Goal: Task Accomplishment & Management: Use online tool/utility

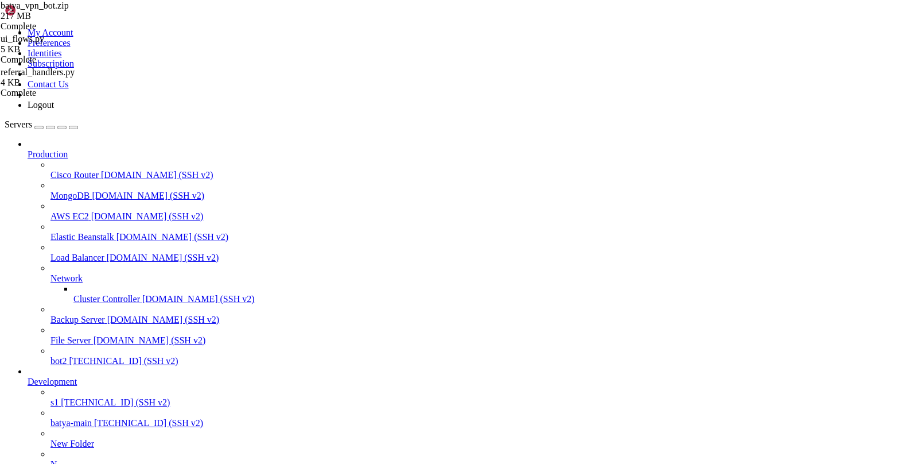
scroll to position [9, 0]
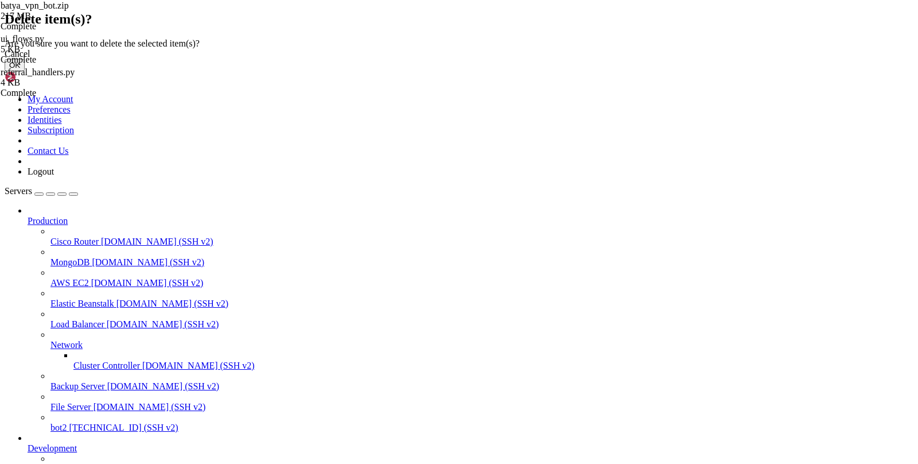
click at [25, 71] on button "OK" at bounding box center [15, 65] width 20 height 12
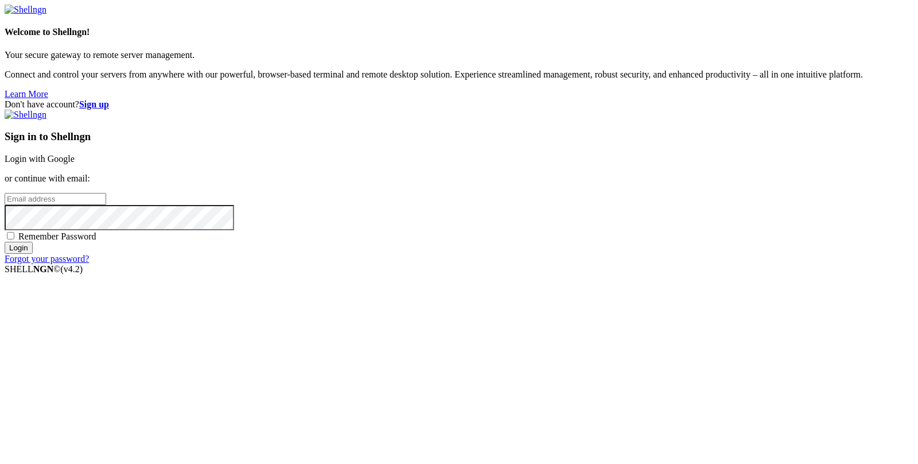
click at [536, 155] on div "Sign in to Shellngn Login with Google or continue with email: Remember Password…" at bounding box center [459, 187] width 909 height 154
click at [75, 164] on link "Login with Google" at bounding box center [40, 159] width 70 height 10
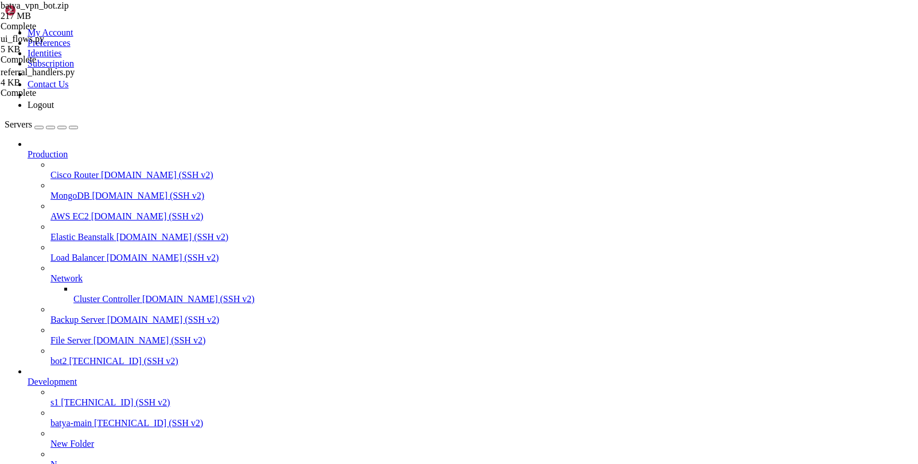
scroll to position [90, 0]
click at [94, 418] on span "[TECHNICAL_ID] (SSH v2)" at bounding box center [148, 423] width 109 height 10
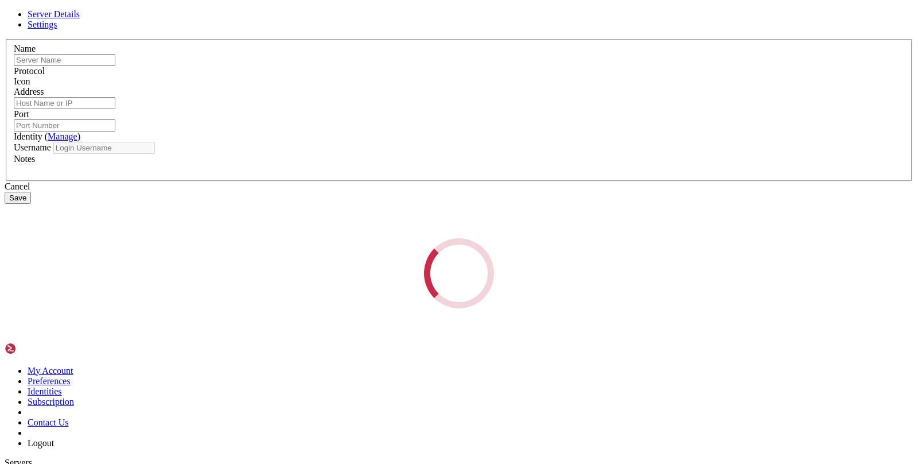
type input "s1"
type input "[TECHNICAL_ID]"
type input "22"
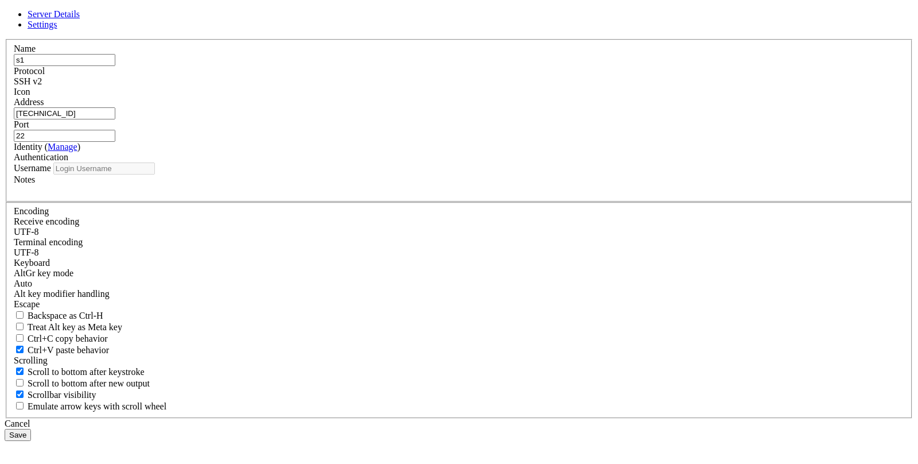
type input "root"
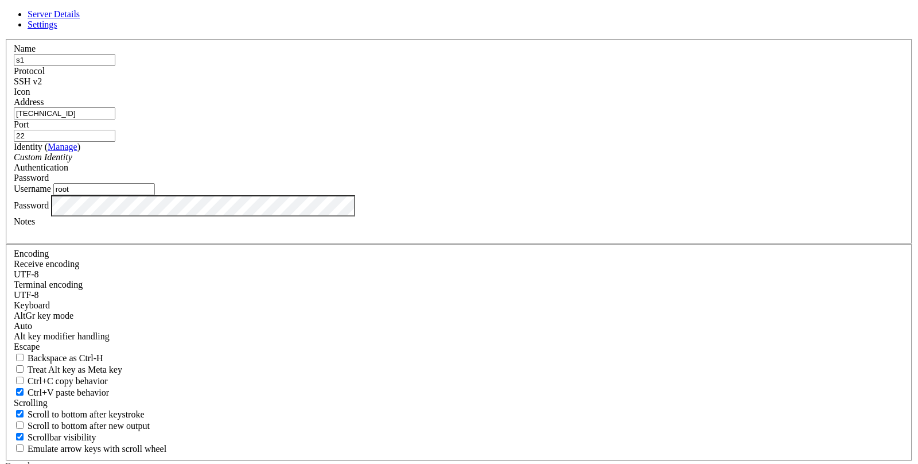
click at [115, 119] on input "[TECHNICAL_ID]" at bounding box center [65, 113] width 102 height 12
paste input "[TECHNICAL_ID]"
type input "[TECHNICAL_ID]"
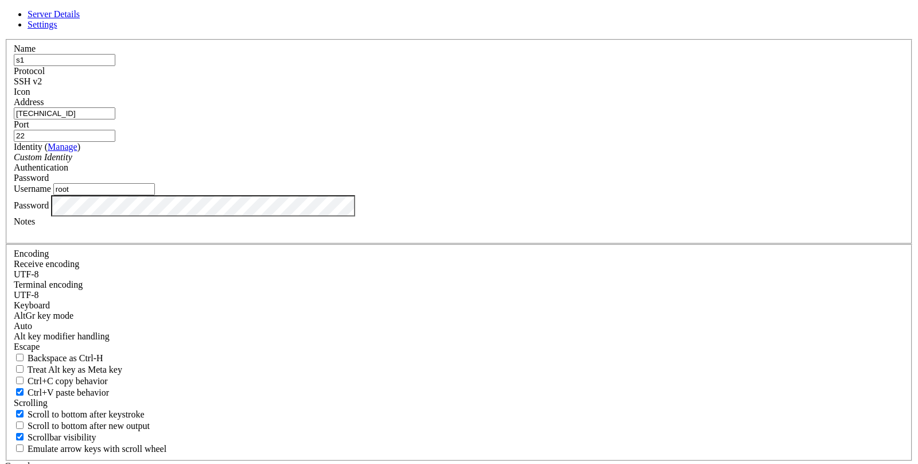
click at [417, 461] on div "Cancel Save" at bounding box center [459, 472] width 909 height 22
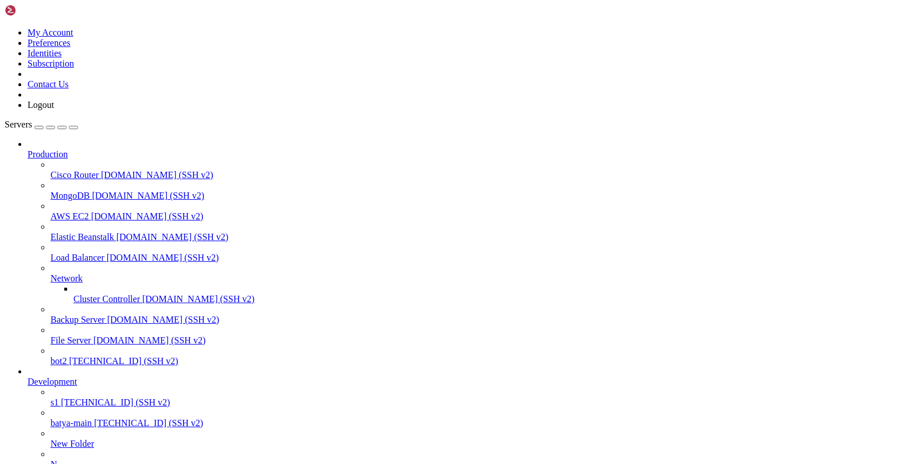
click at [59, 397] on span "s1" at bounding box center [54, 402] width 8 height 10
drag, startPoint x: 104, startPoint y: 1086, endPoint x: 12, endPoint y: 939, distance: 173.2
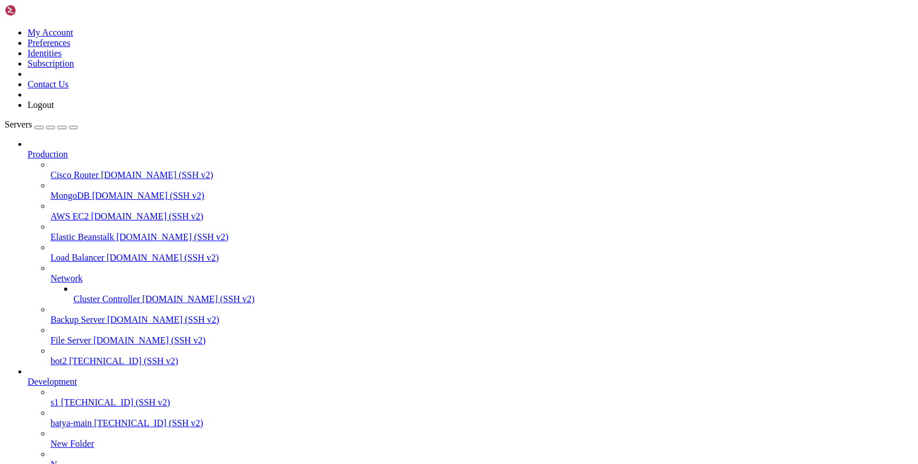
copy div "ackage docker-ce-cli is not available, but is referred to by another package. T…"
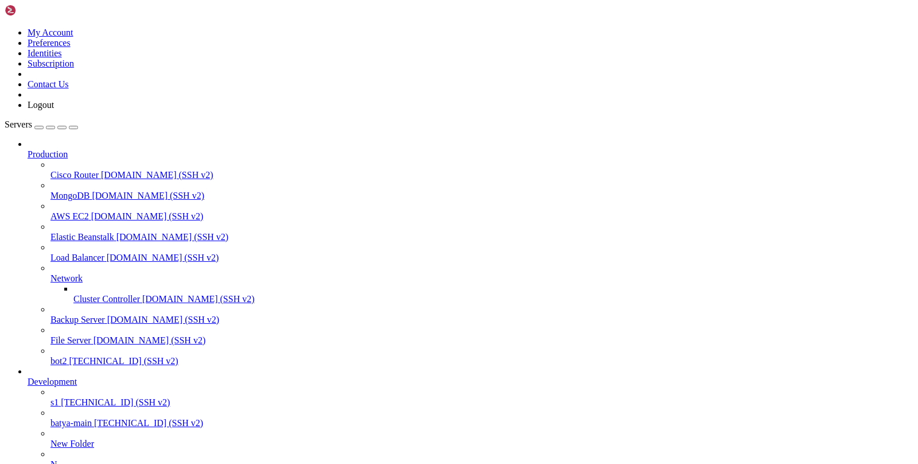
type input "/var"
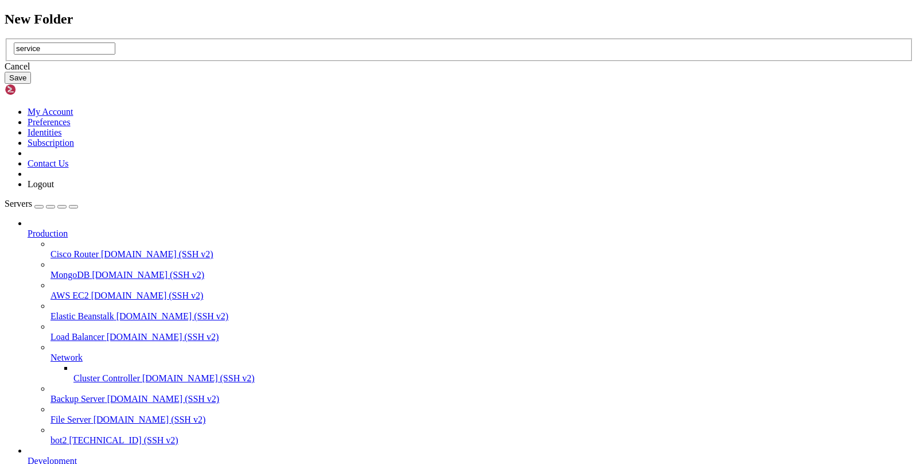
type input "service"
click at [31, 84] on button "Save" at bounding box center [18, 78] width 26 height 12
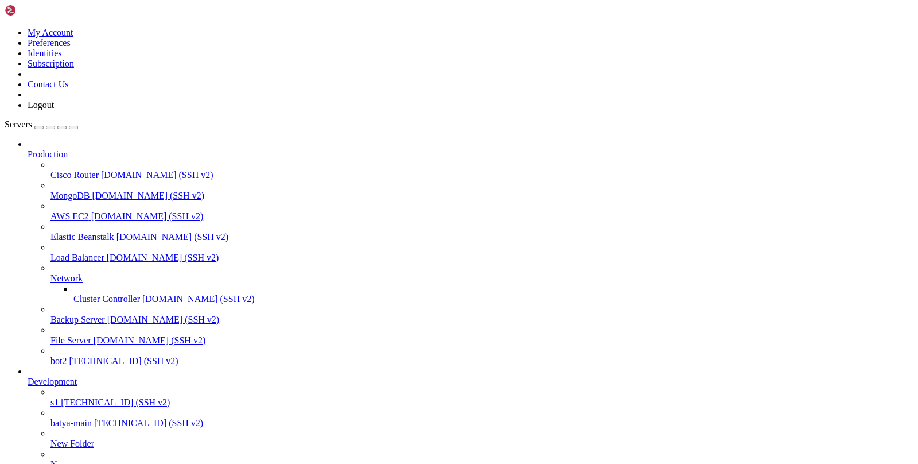
scroll to position [38, 0]
type input "/var/service"
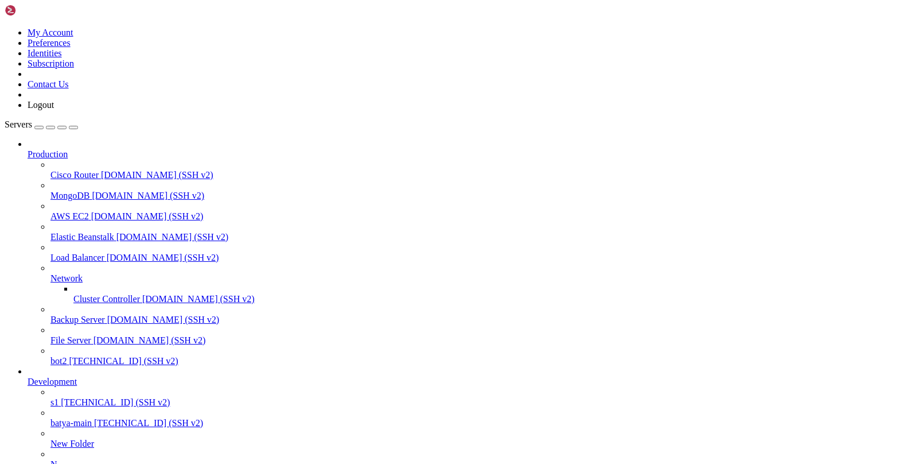
type input "/var/service"
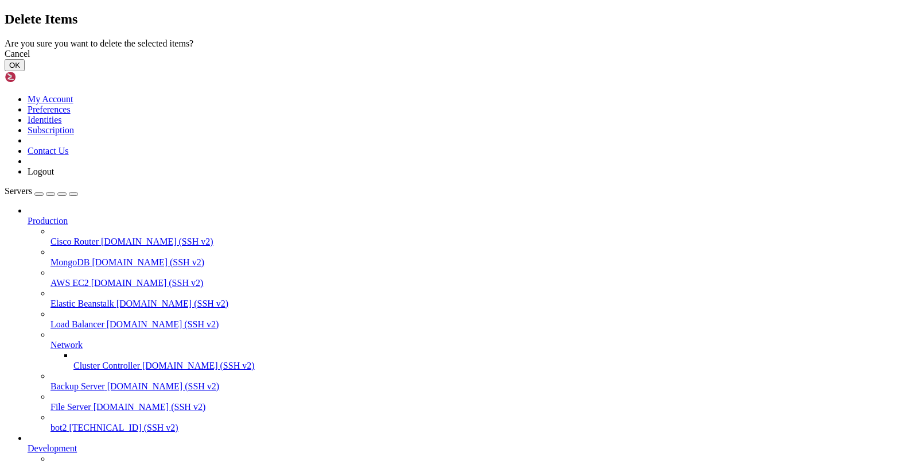
click at [25, 71] on button "OK" at bounding box center [15, 65] width 20 height 12
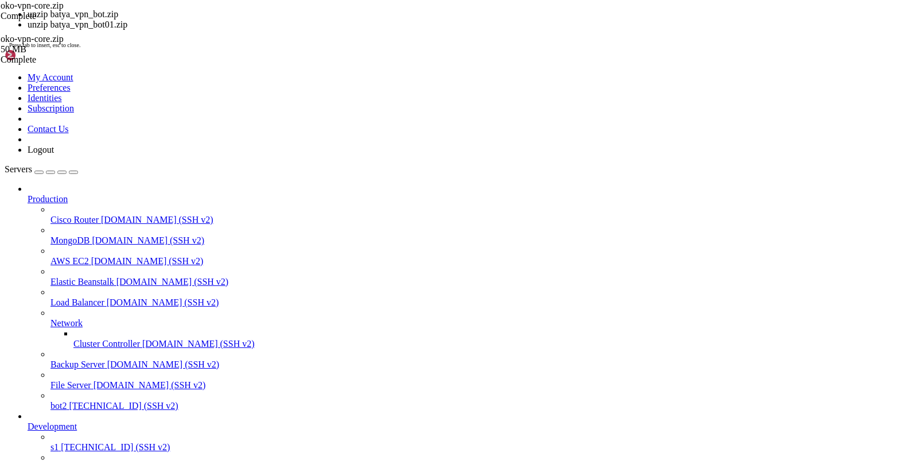
copy x-row "oko-vpn-core.zip"
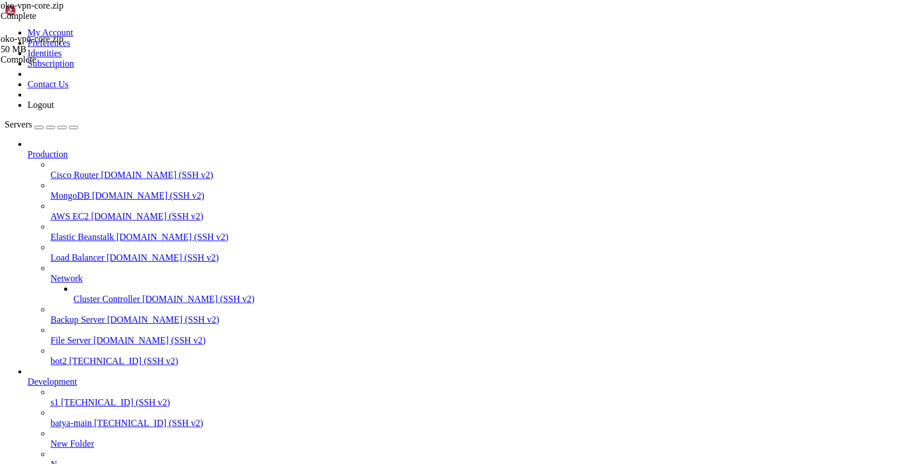
scroll to position [5582, 0]
drag, startPoint x: 102, startPoint y: 1075, endPoint x: 10, endPoint y: 1075, distance: 91.8
copy span "oko-vpn-core.zip"
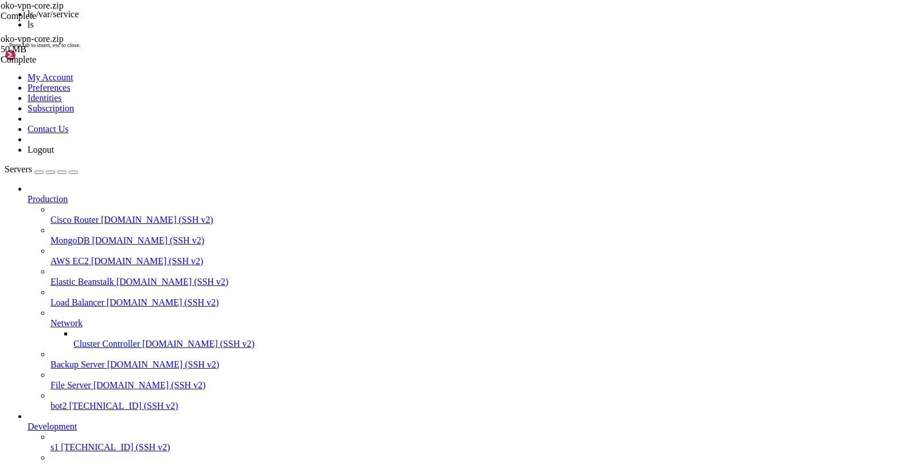
scroll to position [86126, 0]
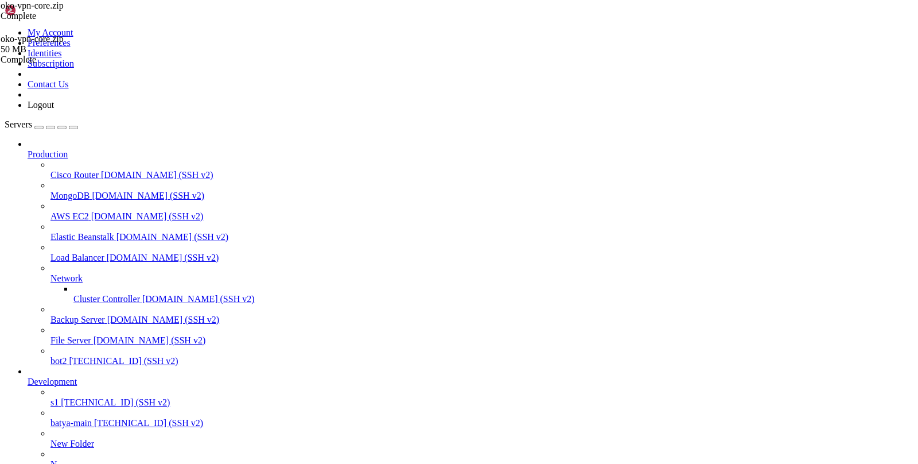
click at [52, 397] on span "s1" at bounding box center [54, 402] width 8 height 10
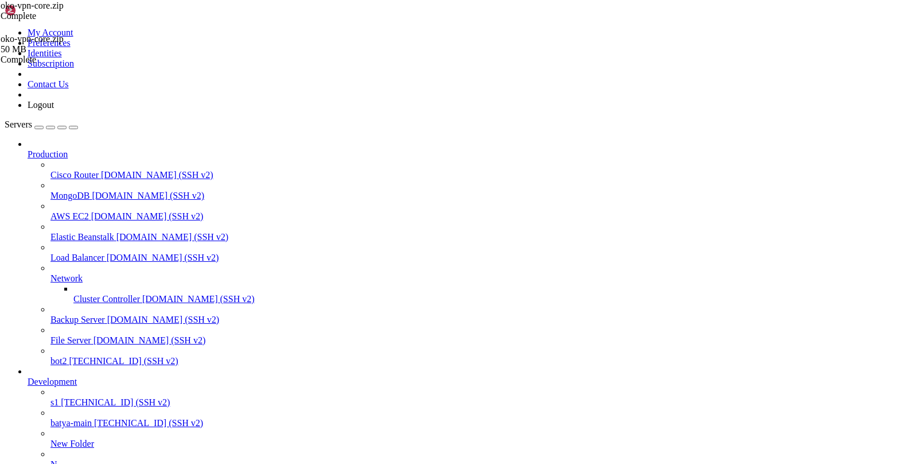
type input "/var/service/oko-vpn-core"
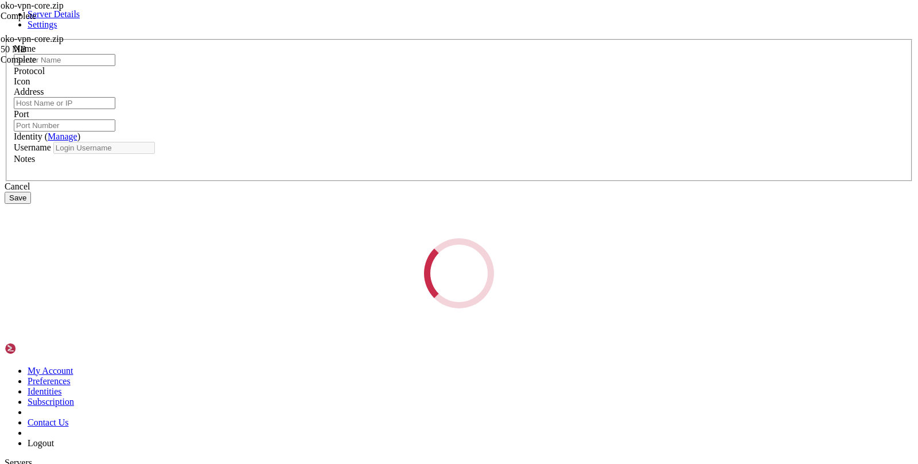
type input "s1"
type input "[TECHNICAL_ID]"
type input "22"
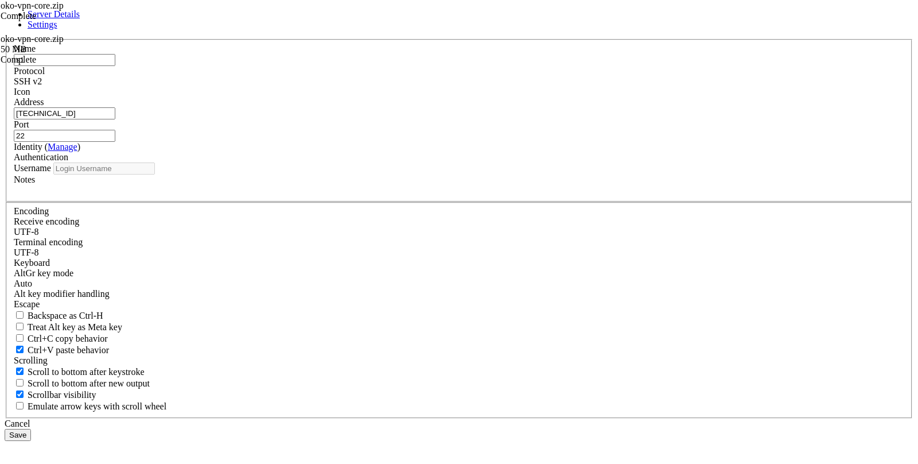
type input "root"
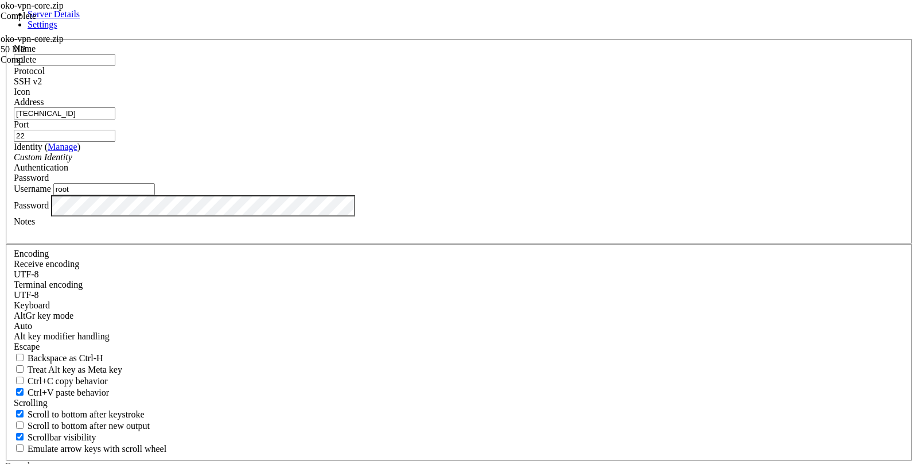
click at [115, 119] on input "[TECHNICAL_ID]" at bounding box center [65, 113] width 102 height 12
click at [518, 461] on div "Cancel" at bounding box center [459, 466] width 909 height 10
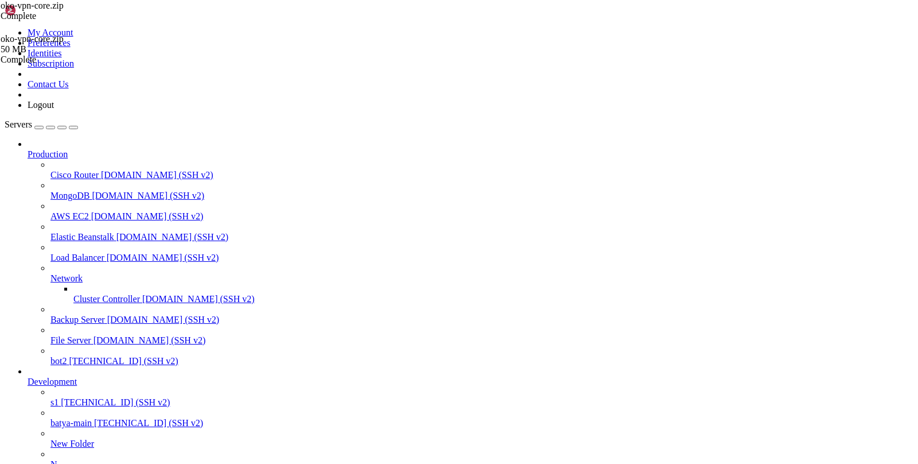
drag, startPoint x: 324, startPoint y: 385, endPoint x: 254, endPoint y: 315, distance: 99.0
drag, startPoint x: 172, startPoint y: 1754, endPoint x: 7, endPoint y: 1603, distance: 223.3
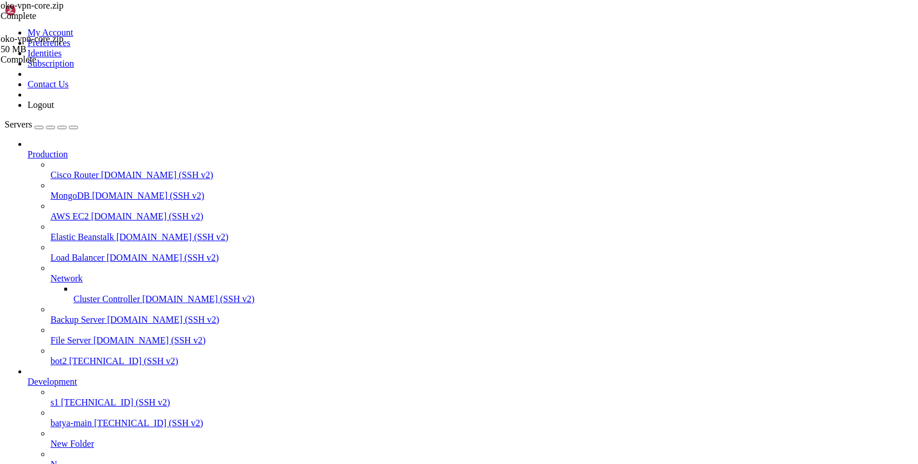
drag, startPoint x: 148, startPoint y: 1765, endPoint x: 10, endPoint y: 1581, distance: 229.5
copy div "Lore ipsum: Dol Sit 8 91:38:26 4574 amet 18.139.61.92 cons@421661:~# adipis el …"
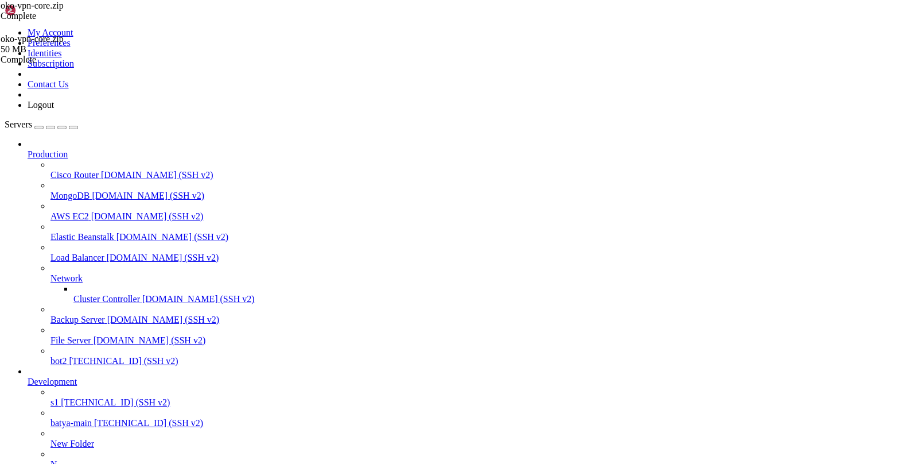
click at [61, 397] on span "[TECHNICAL_ID] (SSH v2)" at bounding box center [115, 402] width 109 height 10
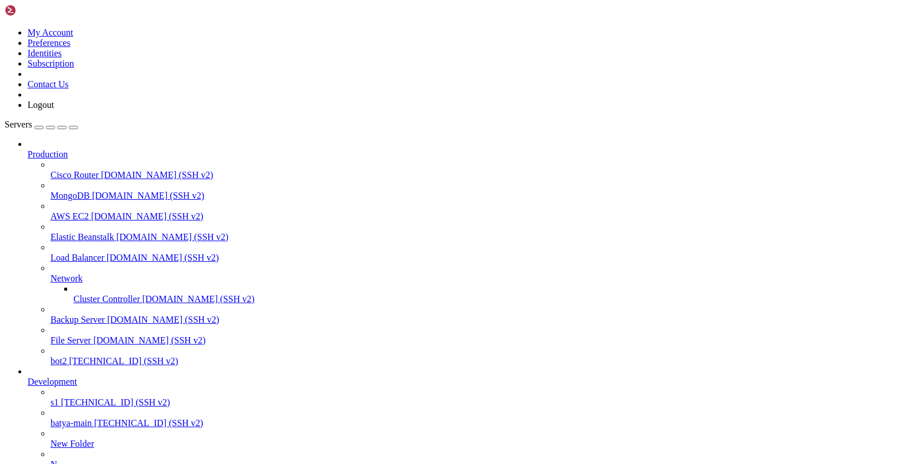
scroll to position [0, 0]
drag, startPoint x: 176, startPoint y: 1084, endPoint x: 113, endPoint y: 1060, distance: 67.2
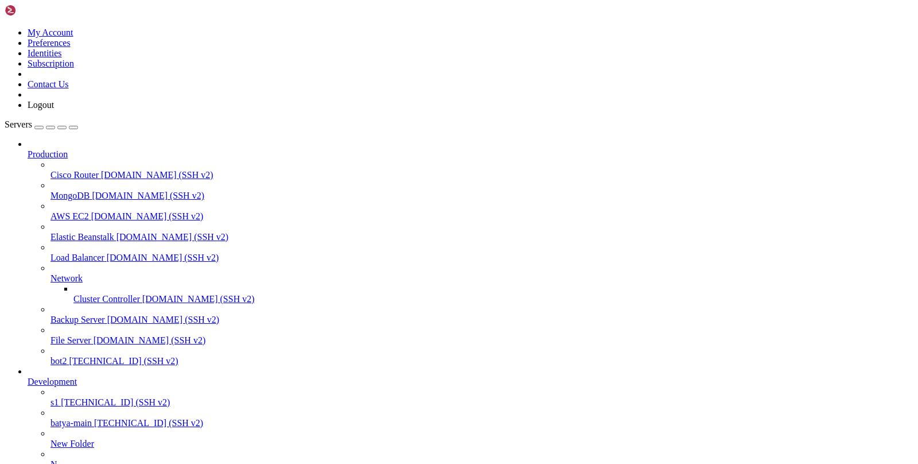
drag, startPoint x: 141, startPoint y: 1080, endPoint x: 9, endPoint y: 979, distance: 165.7
copy div "Last login: Mon Oct 6 01:25:26 2025 from 54.164.50.41 root@186436:~# docker exe…"
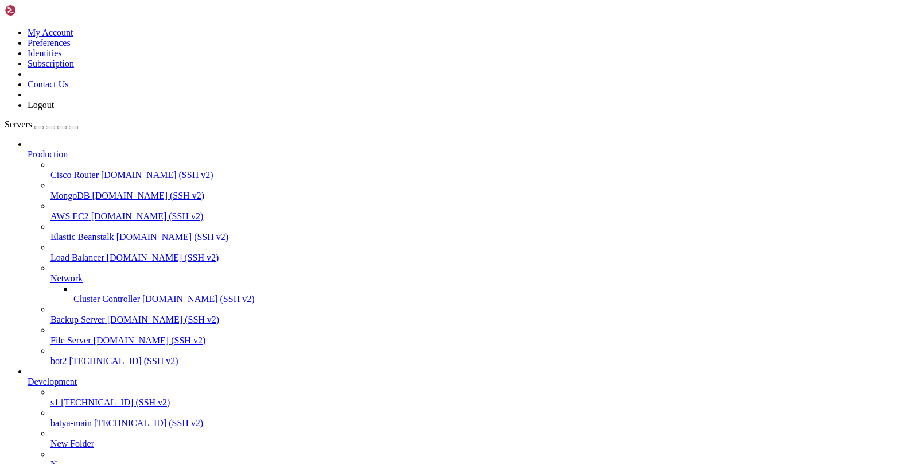
scroll to position [2271, 0]
drag, startPoint x: 152, startPoint y: 1082, endPoint x: 10, endPoint y: 768, distance: 344.9
copy div "File "<string>", line 3, in create_table File "/usr/local/lib/python3.12/site-p…"
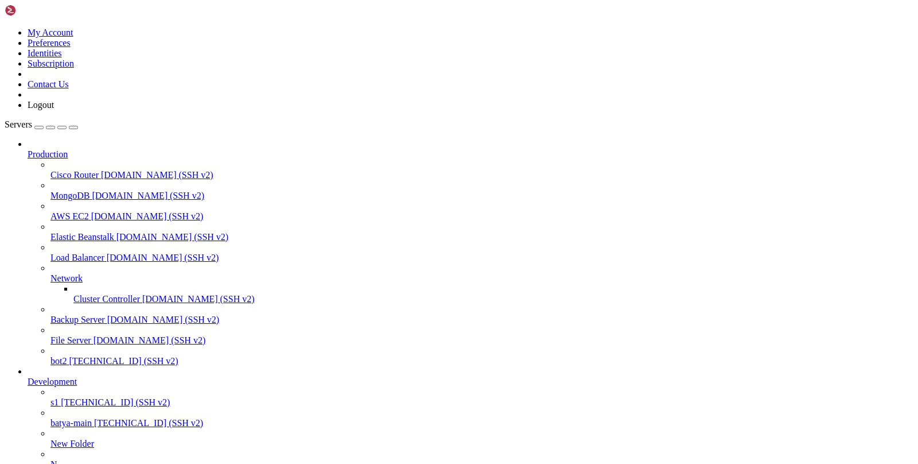
drag, startPoint x: 11, startPoint y: 833, endPoint x: 359, endPoint y: 1086, distance: 430.0
copy div "os.environ['DATABASE_URL'] = 'postgresql+asyncpg://oko_user:oko_secure_password…"
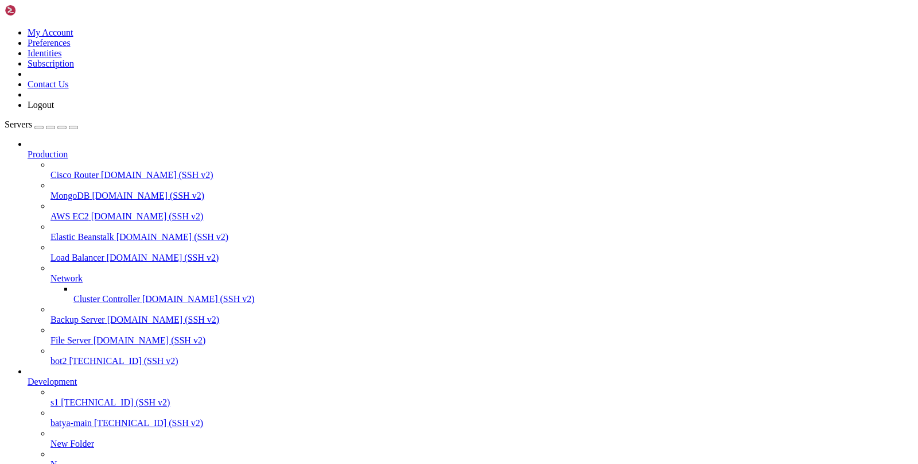
scroll to position [2939, 0]
drag, startPoint x: 203, startPoint y: 901, endPoint x: 82, endPoint y: 900, distance: 120.5
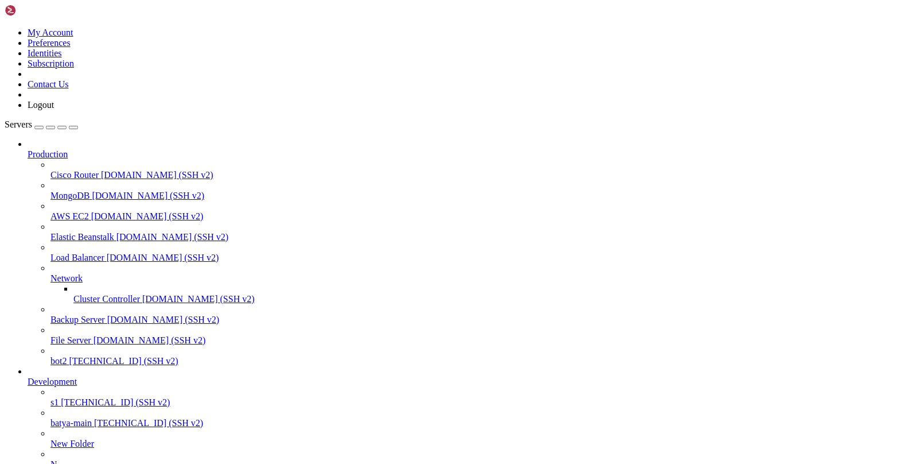
drag, startPoint x: 134, startPoint y: 1080, endPoint x: 10, endPoint y: 904, distance: 215.5
copy div "root@186436:~# docker restart oko-app oko-app root@186436:~# docker ps CONTAINE…"
drag, startPoint x: 236, startPoint y: 1088, endPoint x: 36, endPoint y: 1037, distance: 207.2
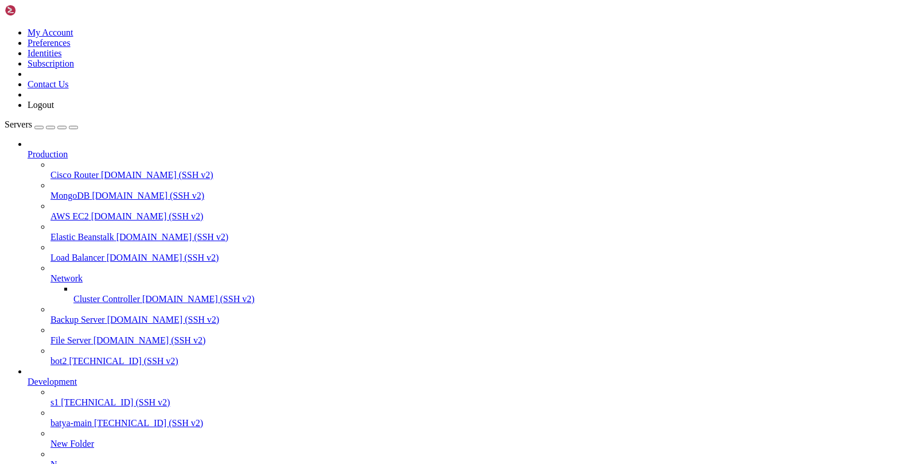
drag, startPoint x: 12, startPoint y: 1034, endPoint x: 293, endPoint y: 1088, distance: 286.3
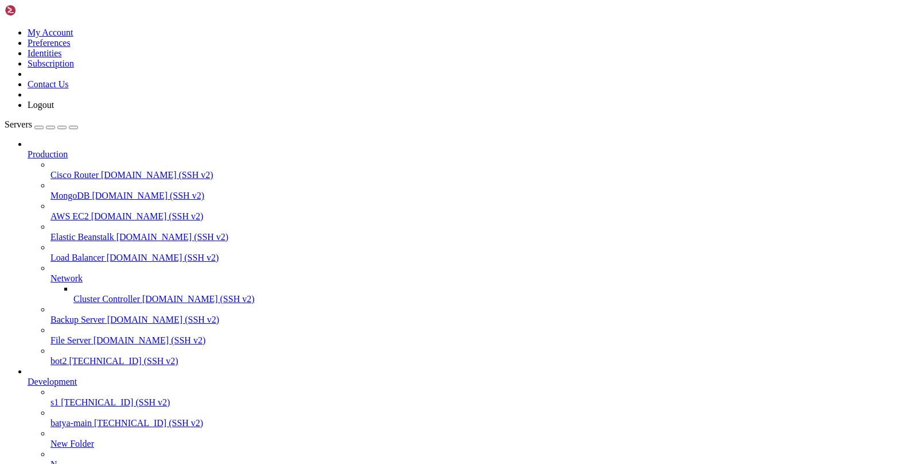
drag, startPoint x: 278, startPoint y: 1085, endPoint x: 9, endPoint y: 1037, distance: 273.3
copy div "root@186436:~# docker exec oko-app env | grep ADMIN root@186436:~# cat .env | g…"
drag, startPoint x: 212, startPoint y: 1089, endPoint x: -4, endPoint y: 1045, distance: 220.7
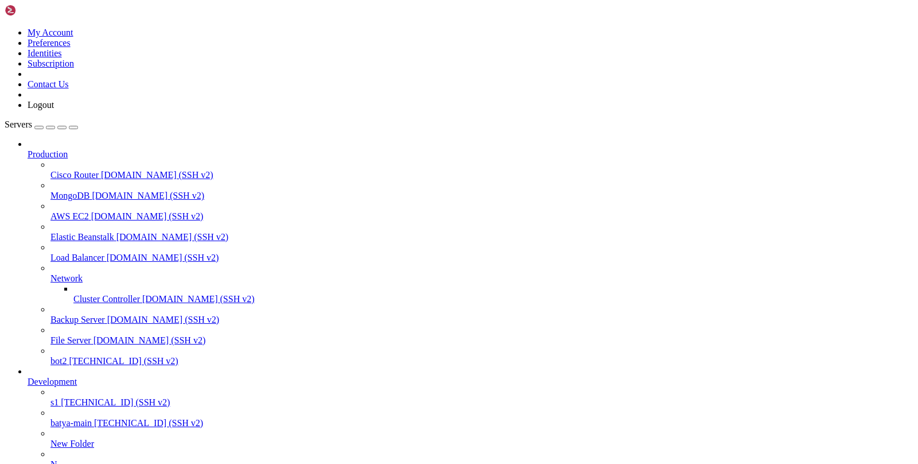
drag, startPoint x: 10, startPoint y: 1043, endPoint x: 291, endPoint y: 1083, distance: 283.9
copy div "root@186436:/var/service/oko-vpn-core# docker exec oko-app python -c "from conf…"
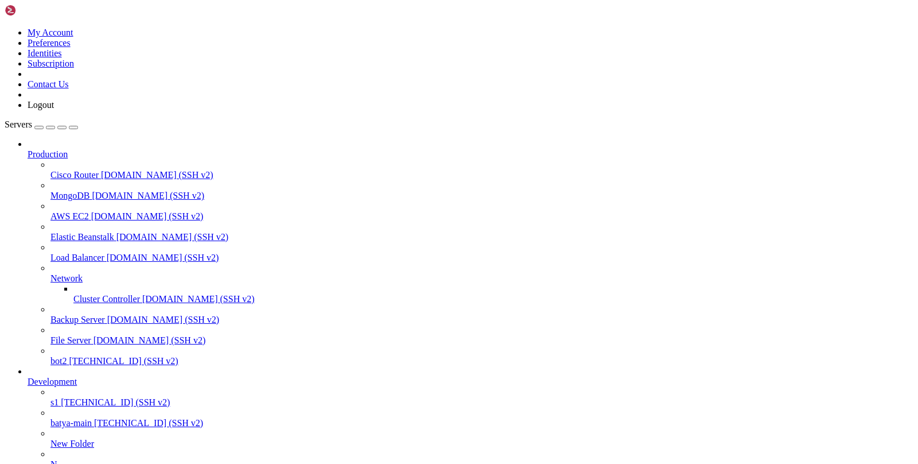
drag, startPoint x: 227, startPoint y: 1087, endPoint x: 14, endPoint y: 819, distance: 342.2
copy div "oot@186436:~# docker ps CONTAINER ID IMAGE COMMAND CREATED STATUS PORTS NAMES 4…"
drag, startPoint x: 244, startPoint y: 1085, endPoint x: 10, endPoint y: 917, distance: 287.9
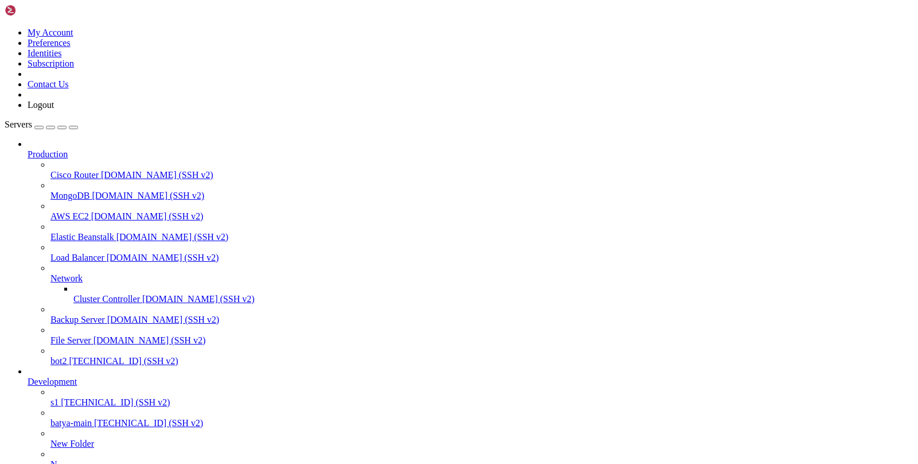
drag, startPoint x: 349, startPoint y: 1142, endPoint x: 26, endPoint y: 888, distance: 411.9
drag, startPoint x: 214, startPoint y: 1085, endPoint x: 15, endPoint y: 834, distance: 319.8
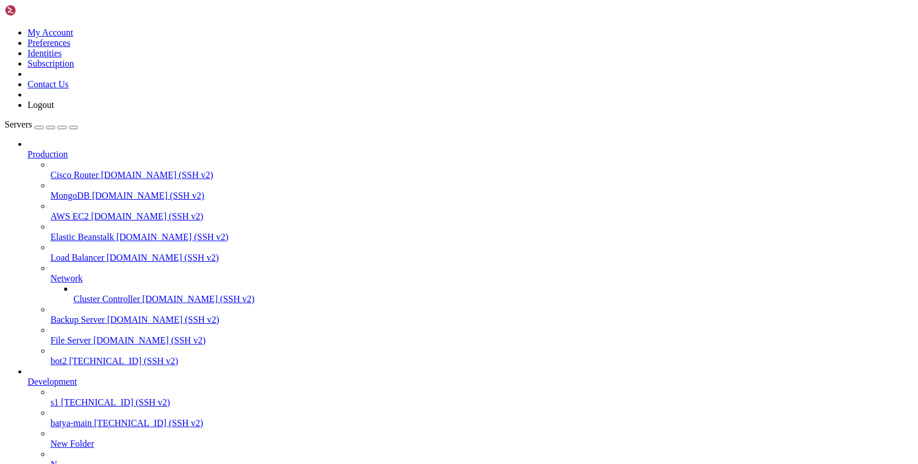
copy div "2025-10-06 01:33:58.791 | INFO | config.database:engine:66 - Database engine cr…"
drag, startPoint x: 213, startPoint y: 1084, endPoint x: 9, endPoint y: 773, distance: 372.9
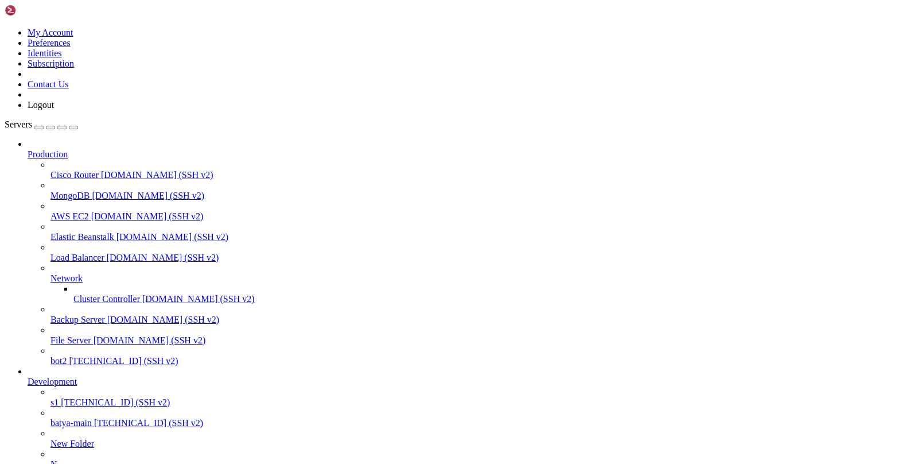
drag, startPoint x: 407, startPoint y: 1081, endPoint x: 84, endPoint y: 757, distance: 457.3
copy div "= await db.execute(text('SELECT tablename FROM pg_tables WHERE schemaname = \'p…"
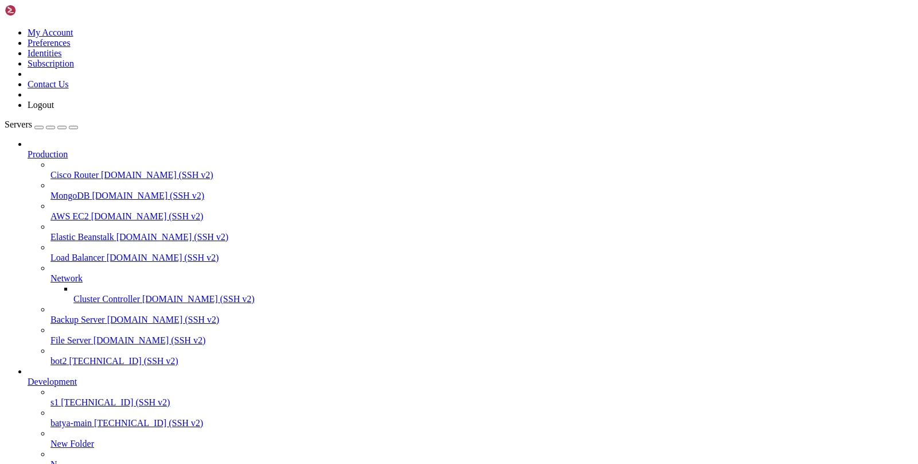
scroll to position [4389, 0]
drag, startPoint x: 217, startPoint y: 1087, endPoint x: 14, endPoint y: 937, distance: 252.7
copy div "rom core.models.node import Node from config.database import db_manager async d…"
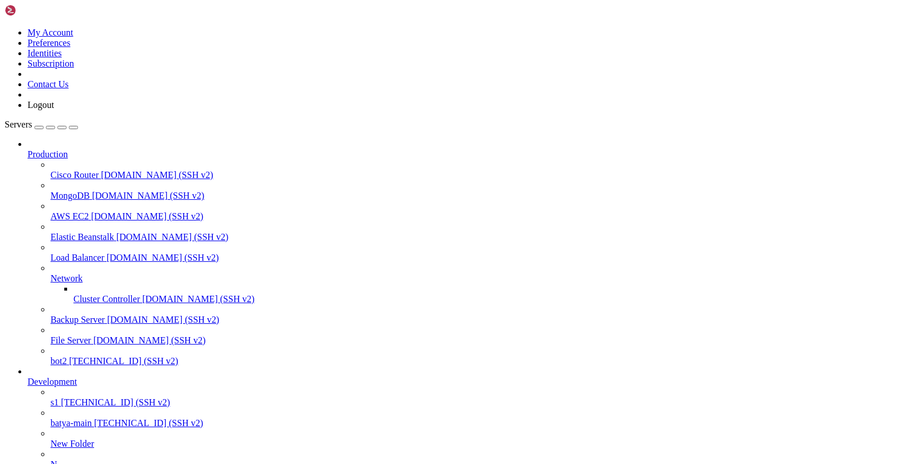
drag, startPoint x: 232, startPoint y: 1087, endPoint x: 6, endPoint y: 879, distance: 307.0
drag, startPoint x: 230, startPoint y: 1083, endPoint x: 10, endPoint y: 756, distance: 394.0
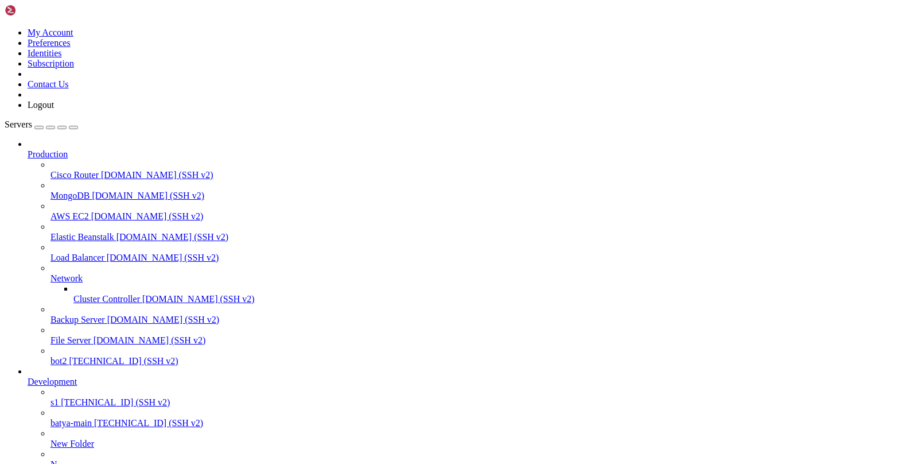
scroll to position [6718, 0]
drag, startPoint x: 230, startPoint y: 1083, endPoint x: 14, endPoint y: 753, distance: 393.7
drag, startPoint x: 223, startPoint y: 1087, endPoint x: 12, endPoint y: 884, distance: 293.0
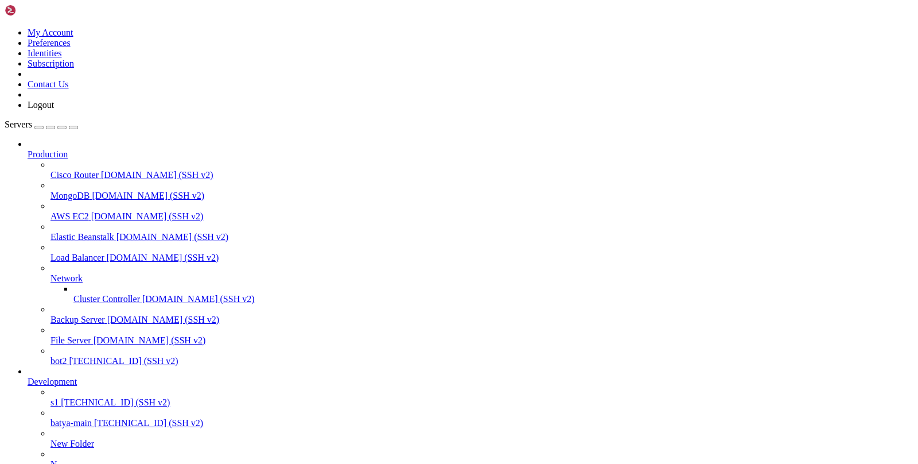
drag, startPoint x: 235, startPoint y: 1082, endPoint x: 5, endPoint y: 718, distance: 430.4
drag, startPoint x: 151, startPoint y: 1085, endPoint x: 28, endPoint y: 770, distance: 338.3
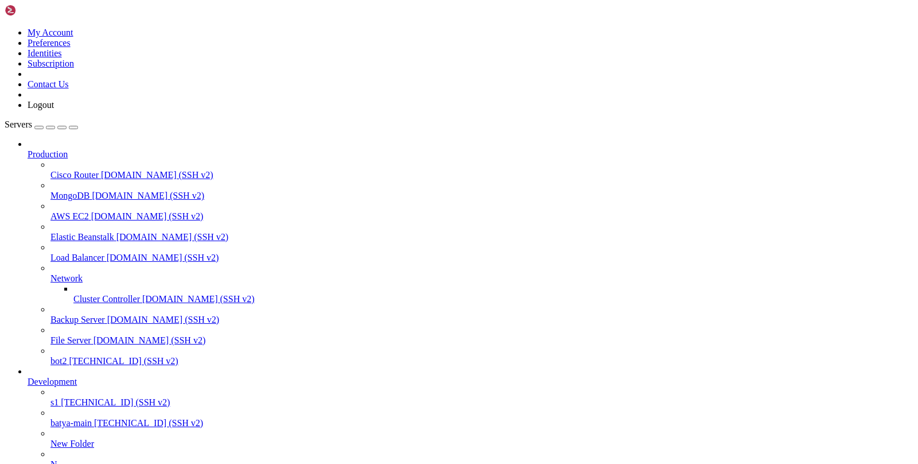
drag, startPoint x: 161, startPoint y: 1082, endPoint x: -3, endPoint y: 717, distance: 399.6
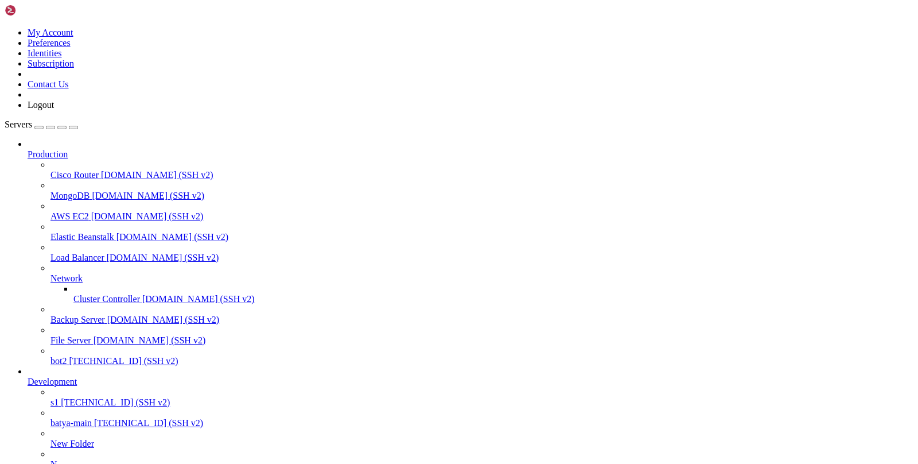
drag, startPoint x: 160, startPoint y: 1084, endPoint x: 11, endPoint y: 696, distance: 415.7
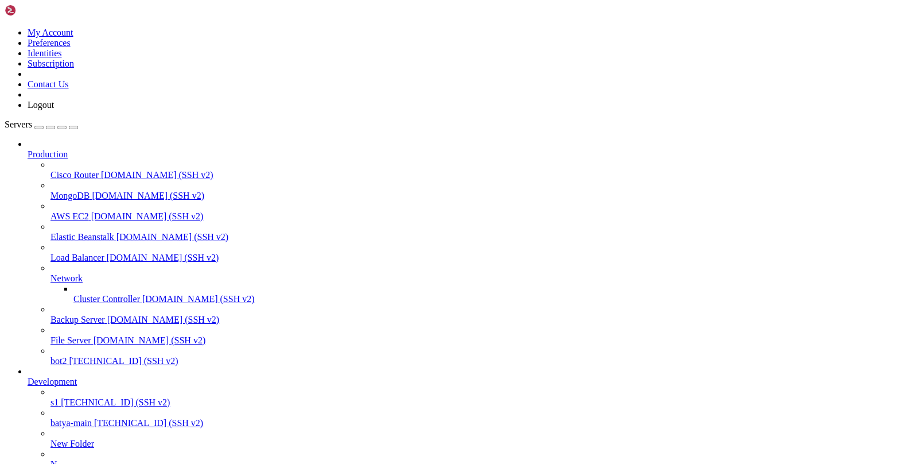
type input "/var/service/oko-vpn-core/core/models"
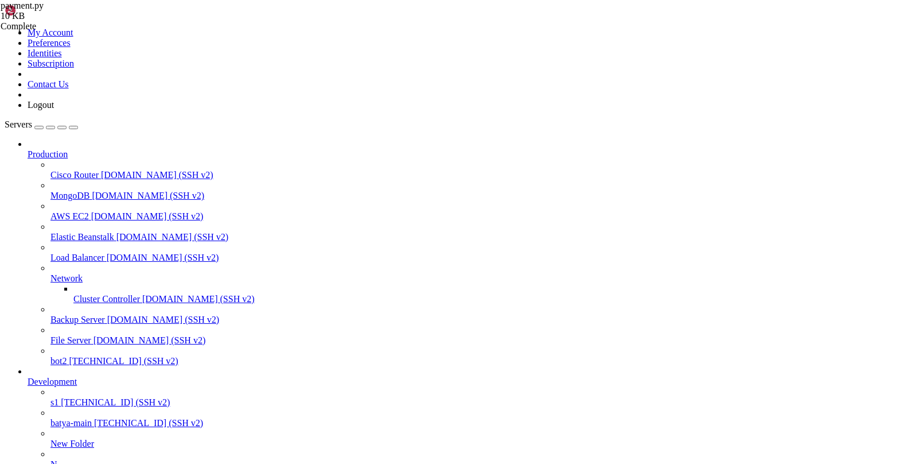
paste textarea "python -c " import asyncio from core.models import * from config.database impor…"
type textarea "python -c " import asyncio from core.models import * from config.database impor…"
drag, startPoint x: 165, startPoint y: 1108, endPoint x: 50, endPoint y: 855, distance: 277.8
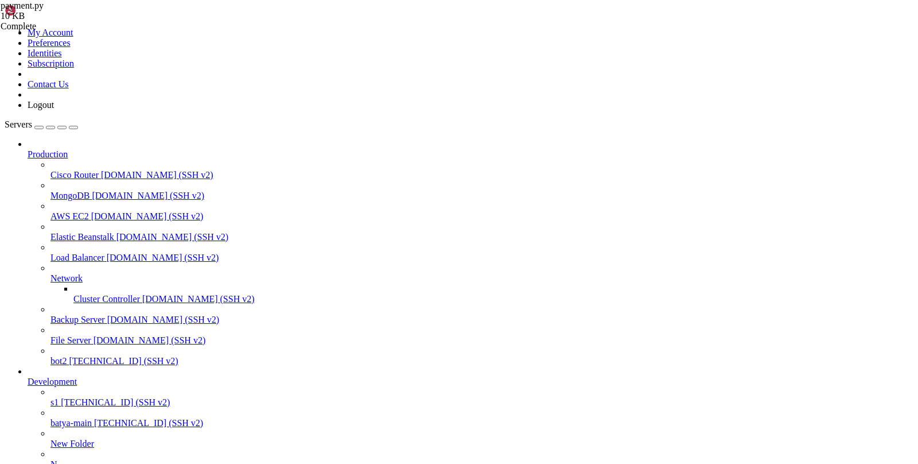
type input "/var/service/oko-vpn-core/core"
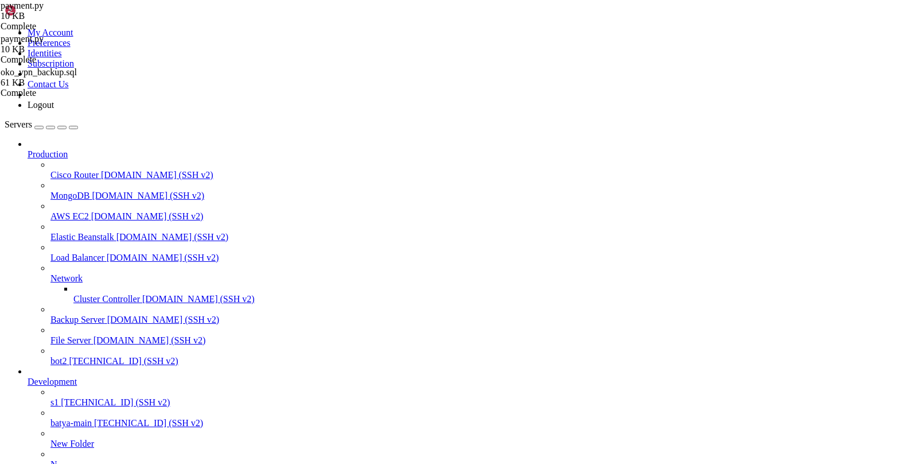
scroll to position [5955, 0]
drag, startPoint x: 255, startPoint y: 1103, endPoint x: 11, endPoint y: 1067, distance: 246.4
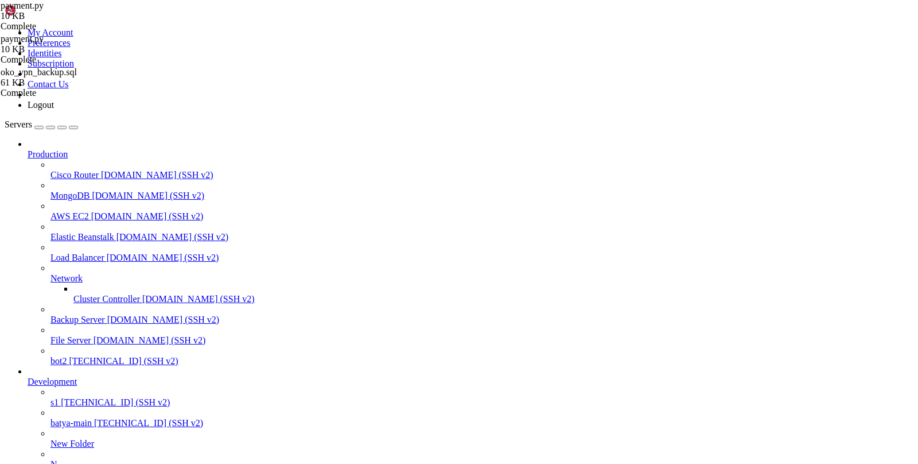
type input "/var/service/oko-vpn-core"
drag, startPoint x: 215, startPoint y: 1102, endPoint x: 10, endPoint y: 805, distance: 361.0
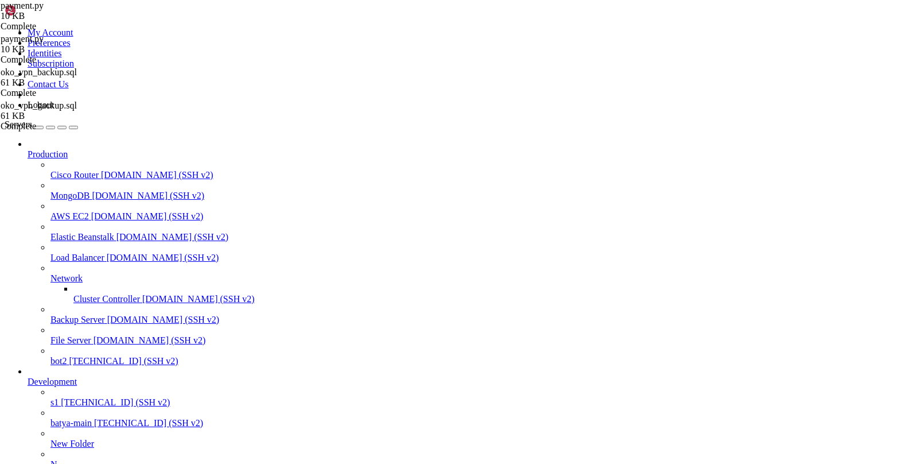
drag, startPoint x: 180, startPoint y: 1044, endPoint x: 84, endPoint y: 1044, distance: 96.4
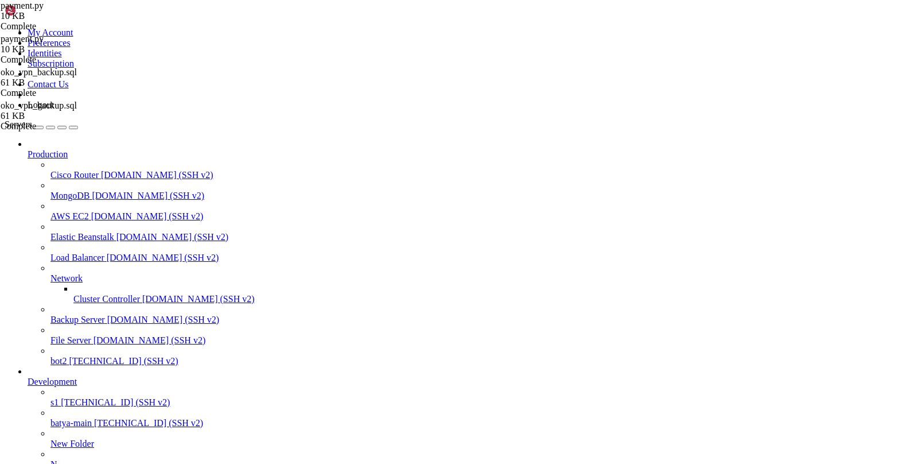
drag, startPoint x: 282, startPoint y: 1106, endPoint x: 17, endPoint y: 920, distance: 323.3
drag, startPoint x: 281, startPoint y: 1085, endPoint x: 76, endPoint y: 1086, distance: 205.4
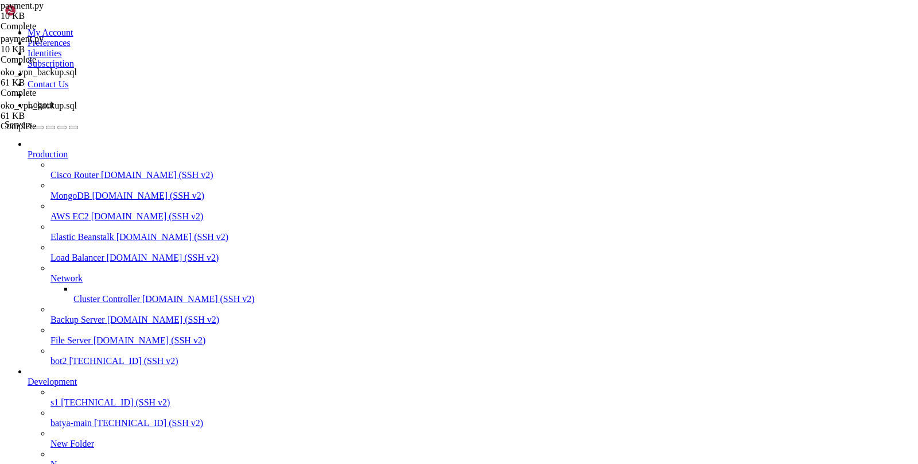
drag, startPoint x: 73, startPoint y: 1082, endPoint x: 285, endPoint y: 1088, distance: 211.2
click at [88, 356] on span "[TECHNICAL_ID] (SSH v2)" at bounding box center [123, 361] width 109 height 10
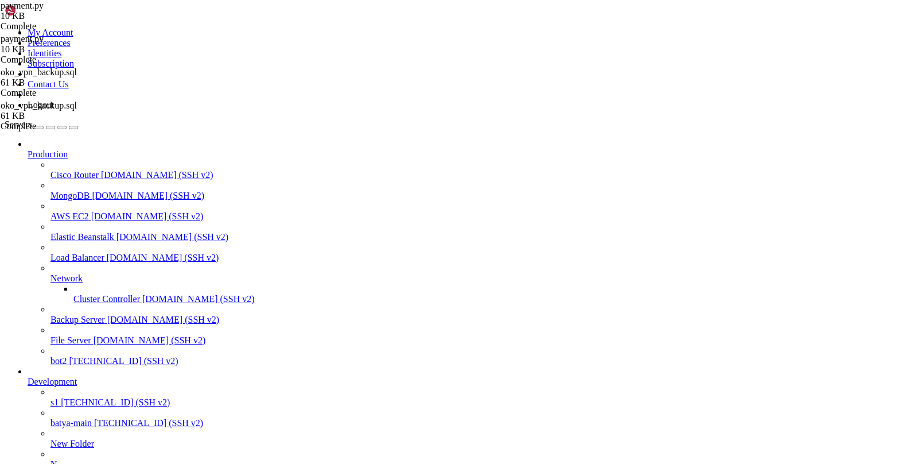
click at [88, 356] on span "[TECHNICAL_ID] (SSH v2)" at bounding box center [123, 361] width 109 height 10
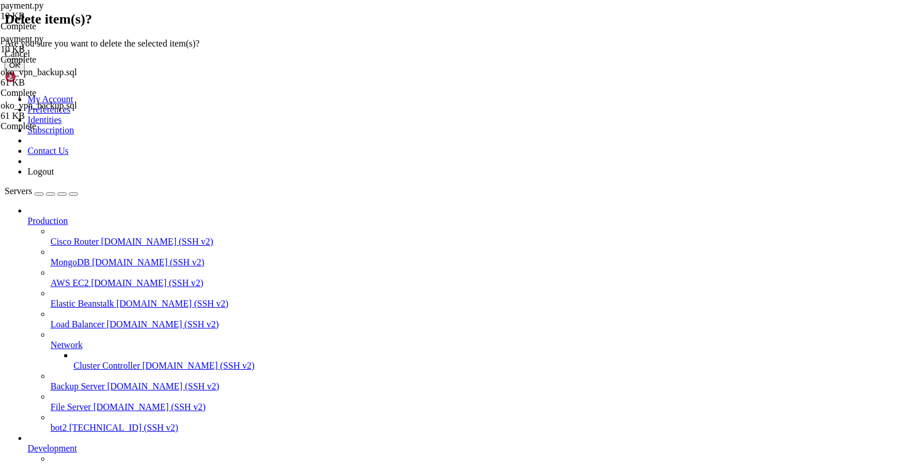
click at [524, 59] on div "Cancel" at bounding box center [459, 54] width 909 height 10
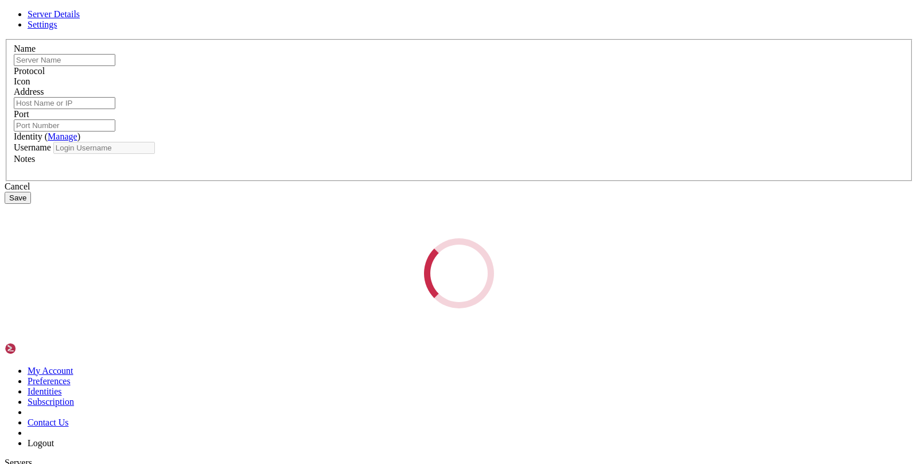
type input "bot2"
type input "[TECHNICAL_ID]"
type input "22"
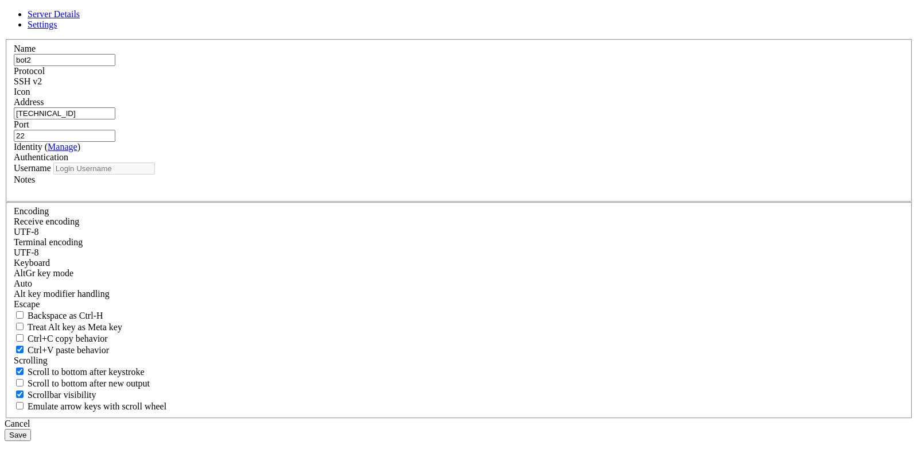
type input "root"
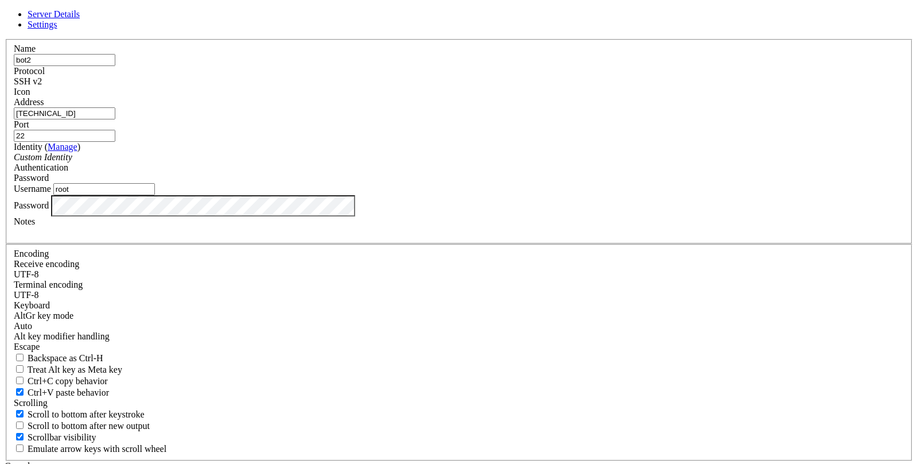
click at [115, 66] on input "bot2" at bounding box center [65, 60] width 102 height 12
type input "b2"
click at [115, 119] on input "[TECHNICAL_ID]" at bounding box center [65, 113] width 102 height 12
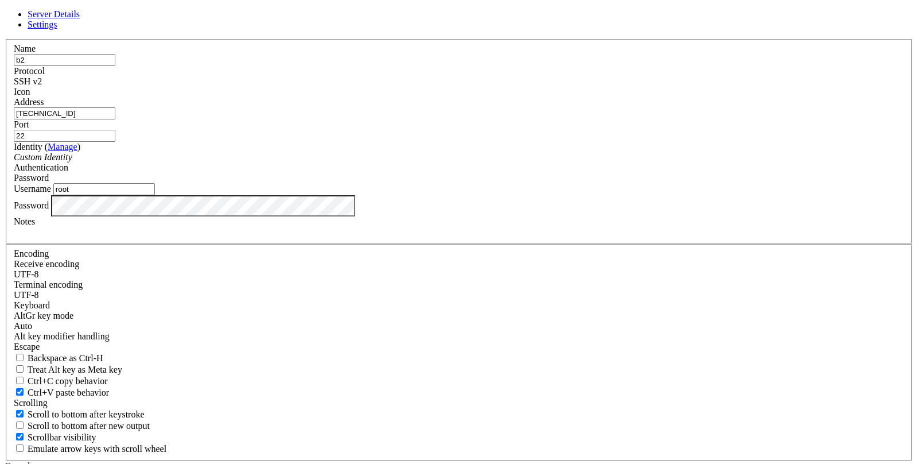
paste input "{ "log": { "loglevel": "warning" }, "routing": { "rules": [ { "ip": [ "geoip:pr…"
type input "{ "log": { "loglevel": "warning" }, "routing": { "rules": [ { "ip": [ "geoip:pr…"
paste input "{ "log": { "loglevel": "warning" }, "routing": { "rules": [ { "ip": [ "geoip:pr…"
type input "{ "log": { "loglevel": "warning" }, "routing": { "rules": [ { "ip": [ "geoip:pr…"
paste input "194.48.142.249"
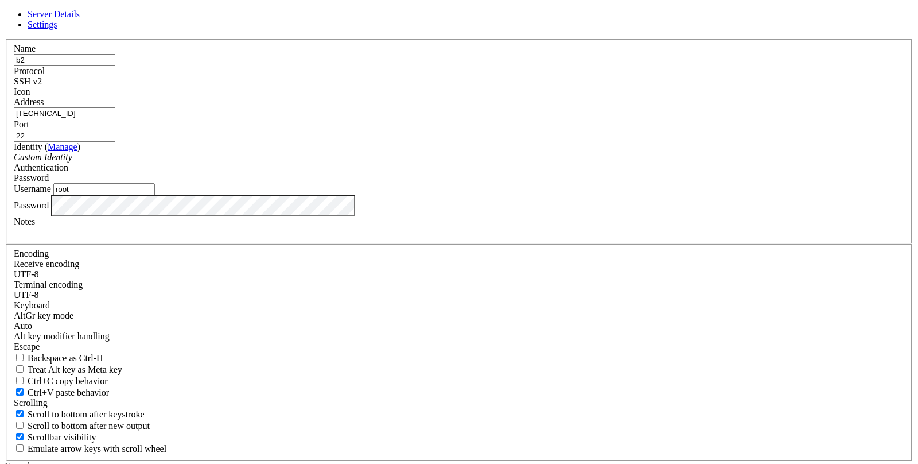
type input "194.48.142.249"
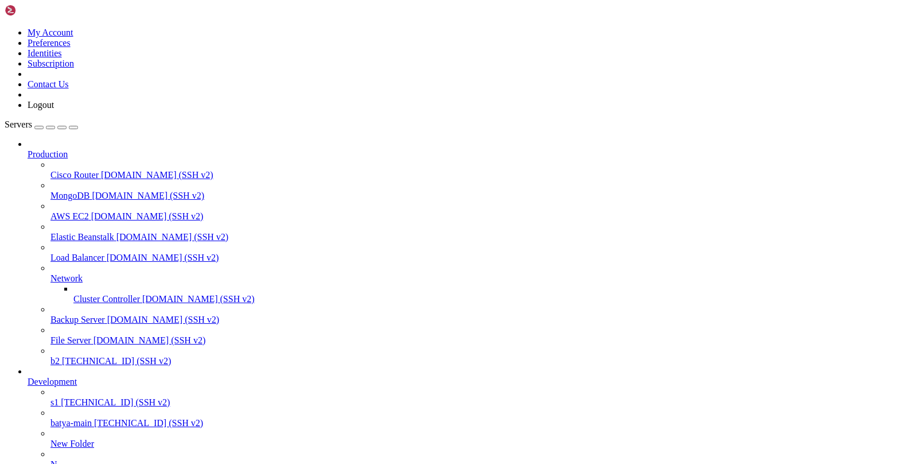
click at [50, 356] on link "b2 194.48.142.249 (SSH v2)" at bounding box center [481, 361] width 863 height 10
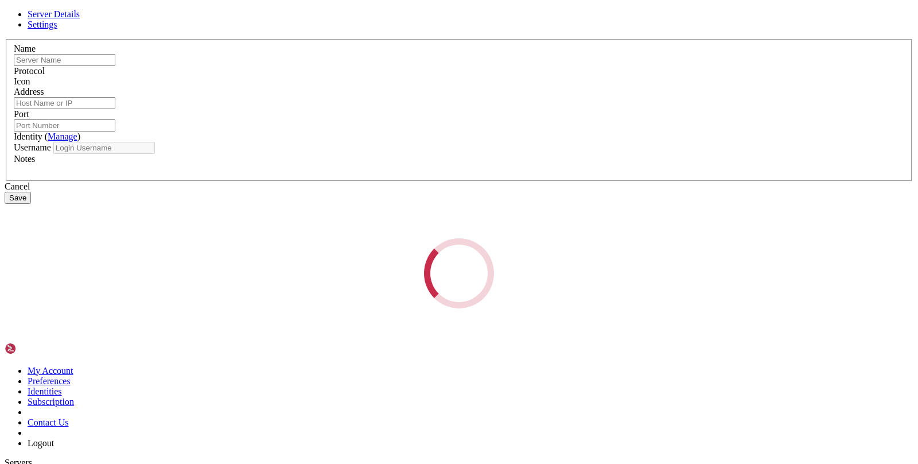
type input "b2"
type input "194.48.142.249"
type input "22"
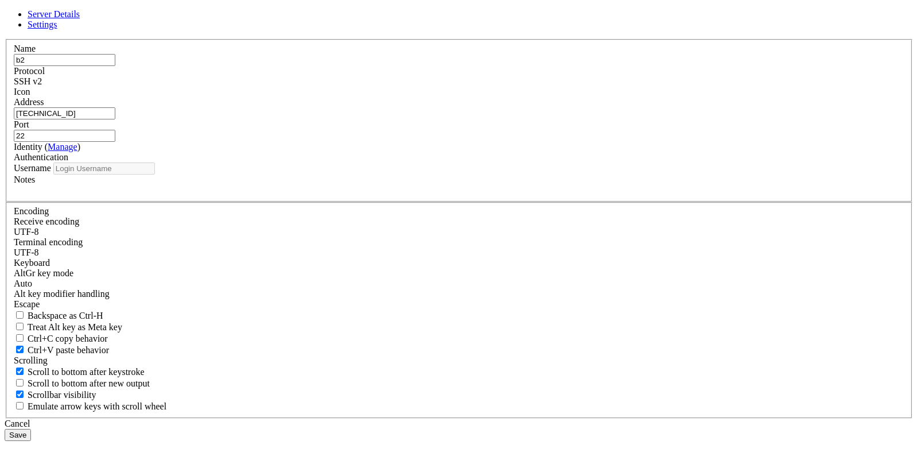
type input "root"
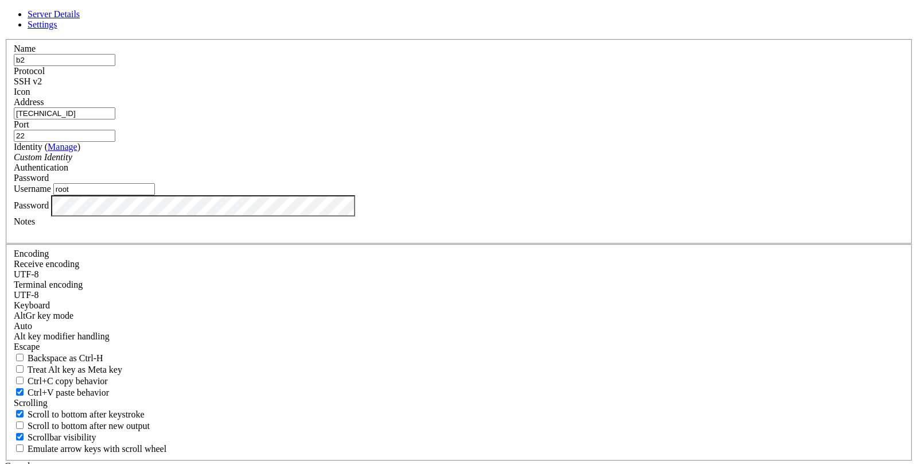
click at [115, 119] on input "194.48.142.249" at bounding box center [65, 113] width 102 height 12
drag, startPoint x: 532, startPoint y: 387, endPoint x: 388, endPoint y: 334, distance: 153.6
click at [532, 461] on div "Cancel" at bounding box center [459, 466] width 909 height 10
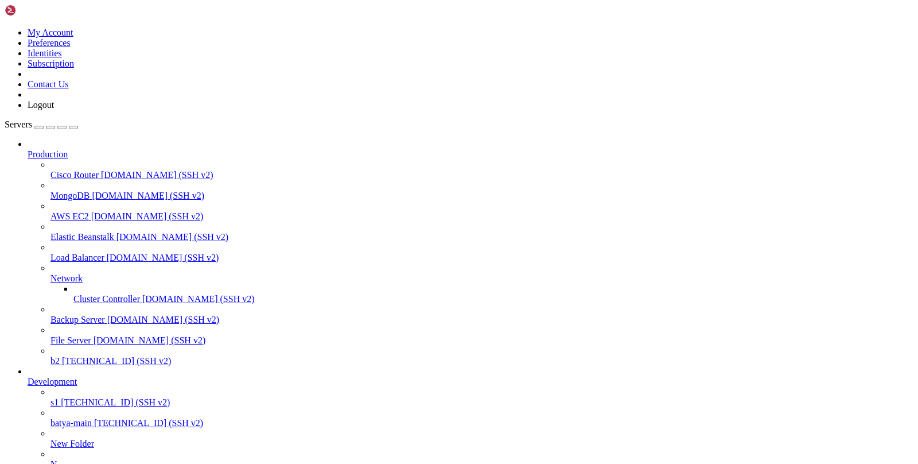
scroll to position [2720, 0]
click at [68, 397] on span "[TECHNICAL_ID] (SSH v2)" at bounding box center [115, 402] width 109 height 10
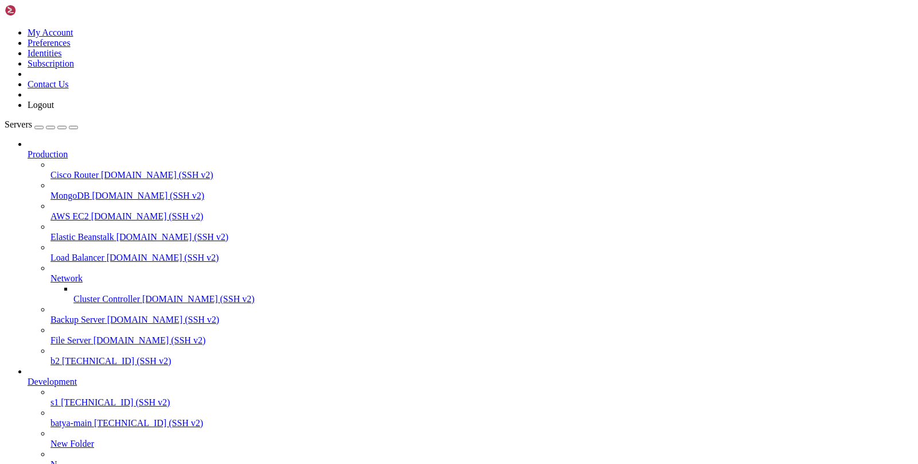
drag, startPoint x: 125, startPoint y: 1087, endPoint x: 25, endPoint y: 818, distance: 286.5
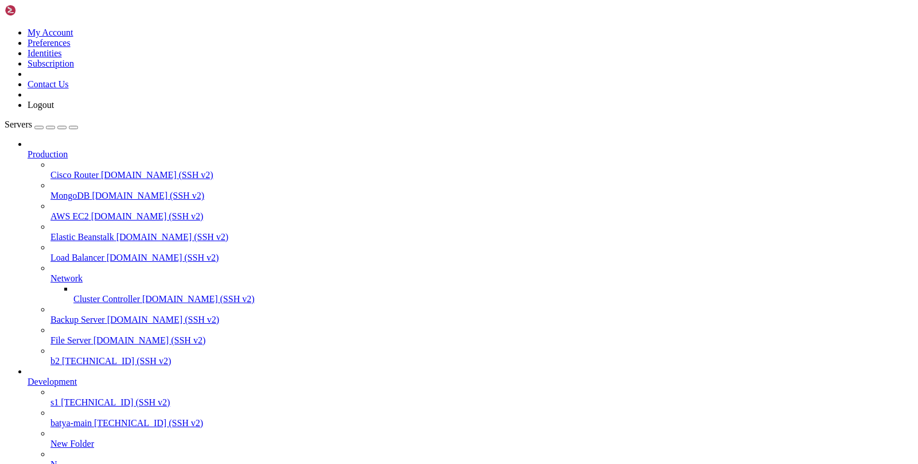
type input "/var/service"
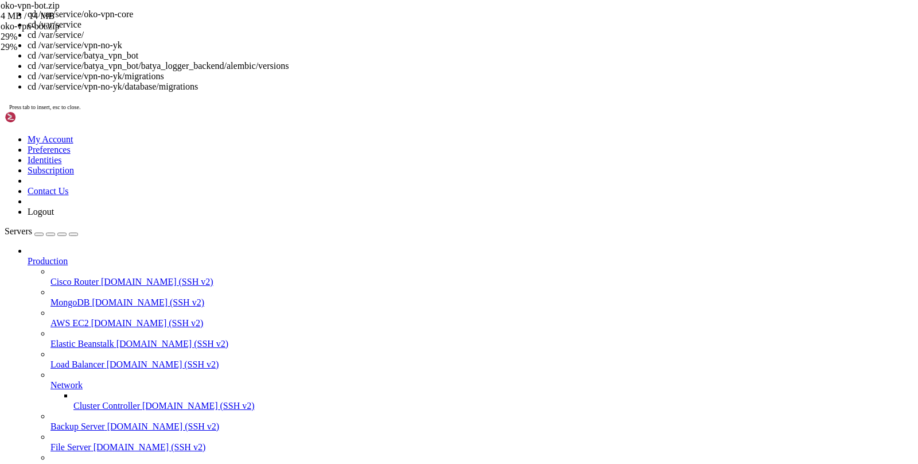
scroll to position [353, 0]
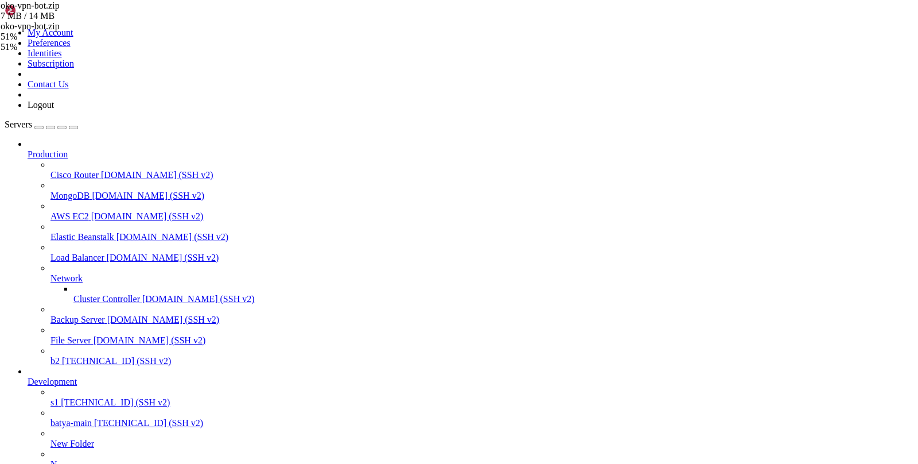
drag, startPoint x: 131, startPoint y: 1094, endPoint x: 59, endPoint y: 1090, distance: 72.4
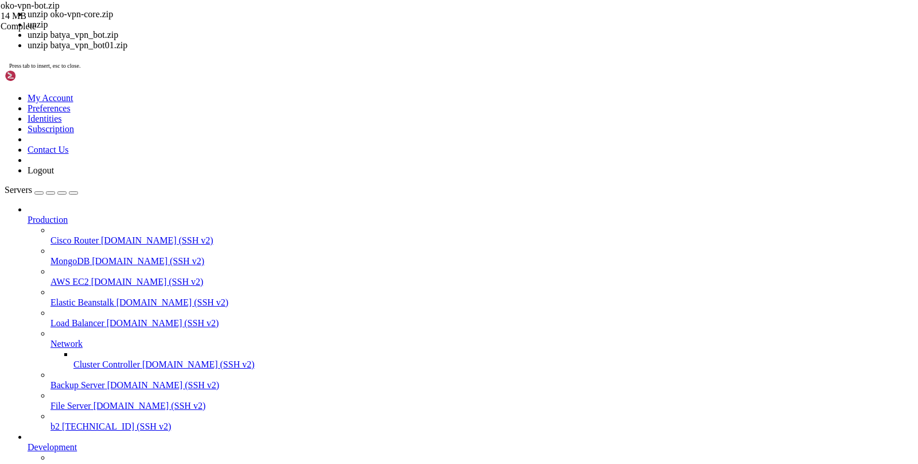
paste textarea "oko-vpn-bot.zip"
type textarea "oko-vpn-bot.zip"
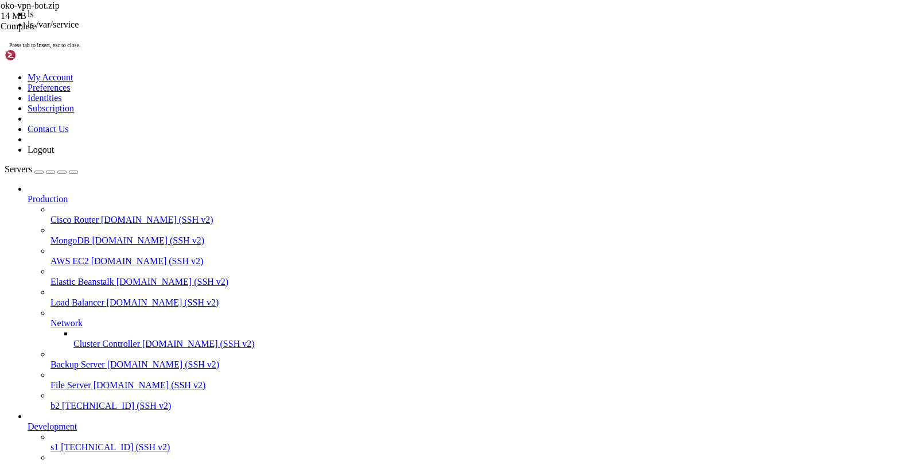
scroll to position [31845, 0]
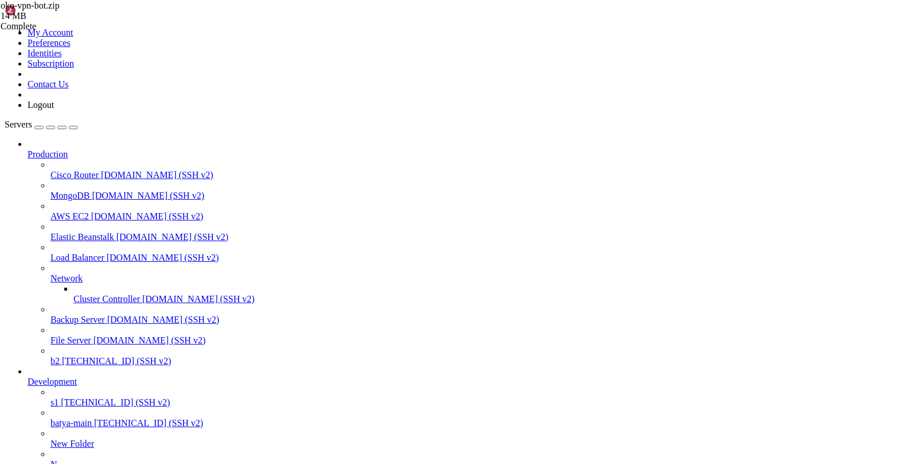
drag, startPoint x: 182, startPoint y: 1103, endPoint x: 68, endPoint y: 1104, distance: 114.2
drag, startPoint x: 217, startPoint y: 790, endPoint x: 10, endPoint y: 769, distance: 208.1
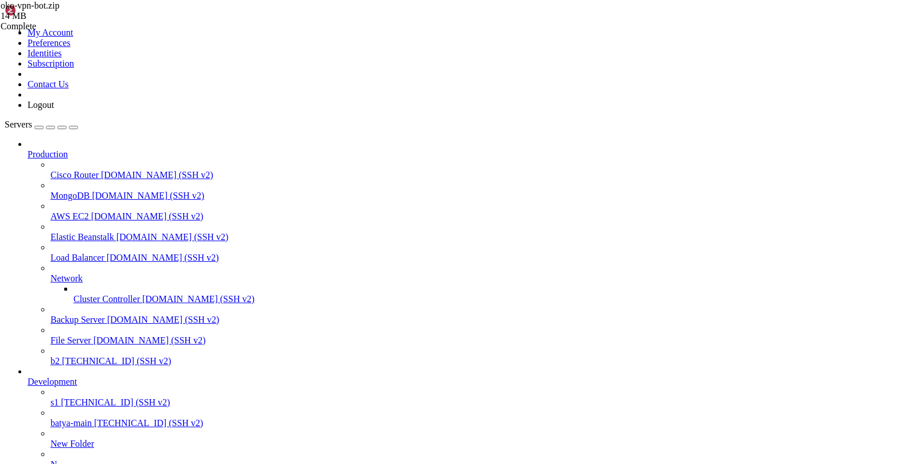
paste textarea "python3 -m venv venv"
type textarea "python3 -m venv venv"
drag, startPoint x: 168, startPoint y: 844, endPoint x: 28, endPoint y: 843, distance: 140.0
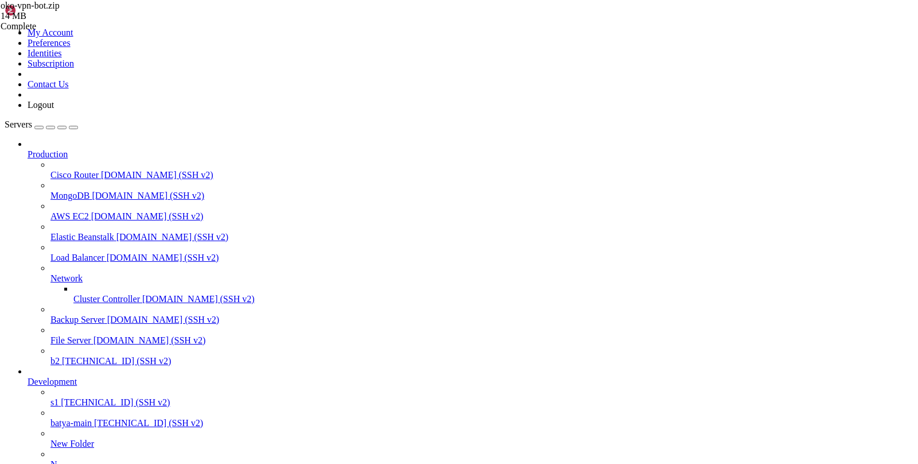
scroll to position [32618, 0]
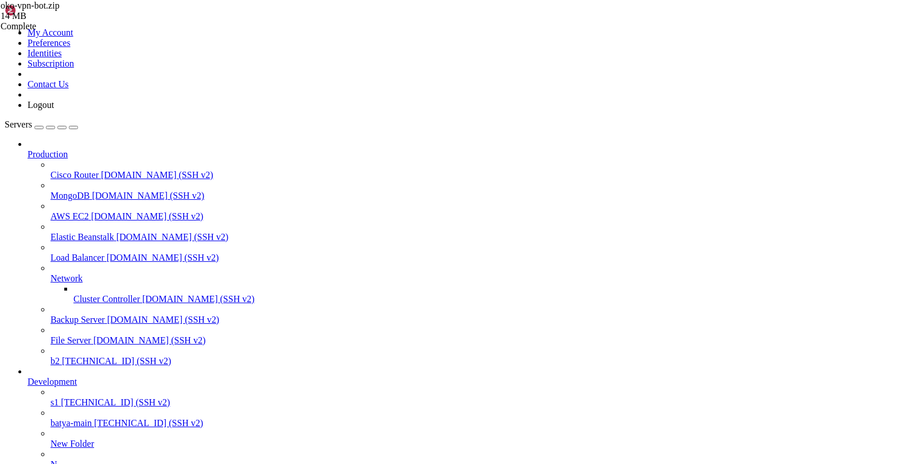
type input "/var/service/oko-vpn-bot/bot"
drag, startPoint x: 450, startPoint y: 133, endPoint x: 256, endPoint y: 133, distance: 194.5
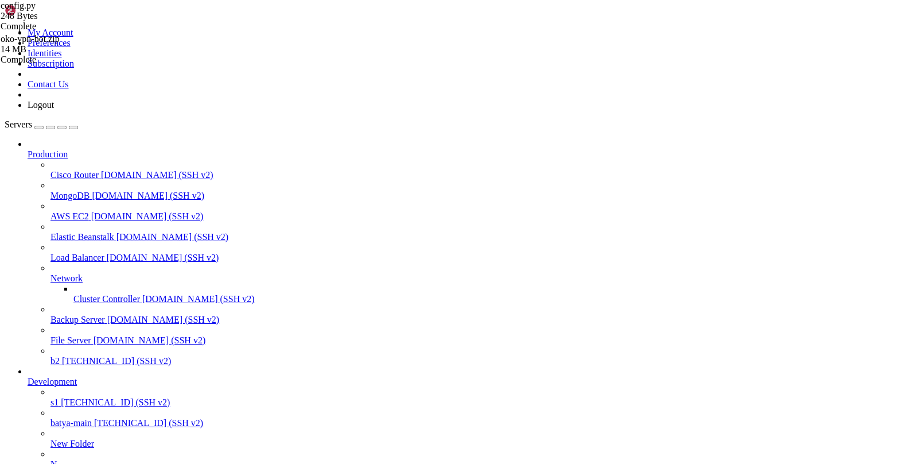
paste textarea "http://144.31.1.231/"
drag, startPoint x: 240, startPoint y: 131, endPoint x: 450, endPoint y: 134, distance: 210.0
paste textarea "://144.31.1.231/"
type textarea "API_BASE_URL = "http://144.31.1.231/api/v1""
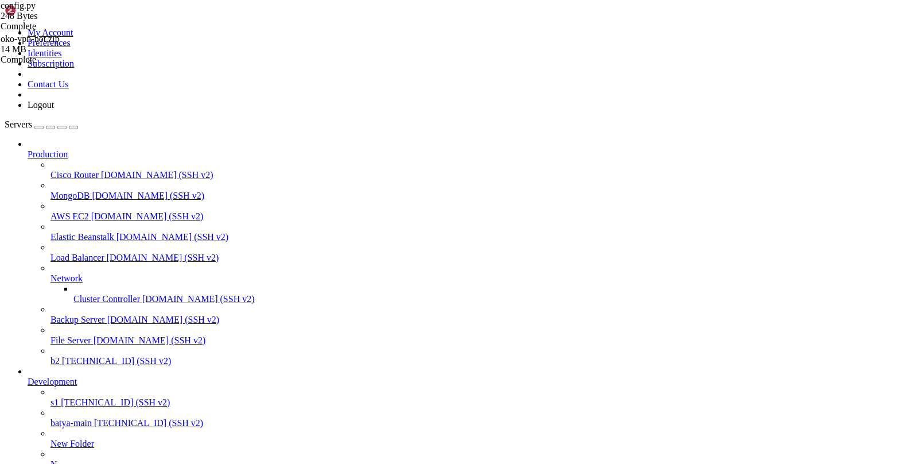
drag, startPoint x: 338, startPoint y: 952, endPoint x: 224, endPoint y: 952, distance: 114.2
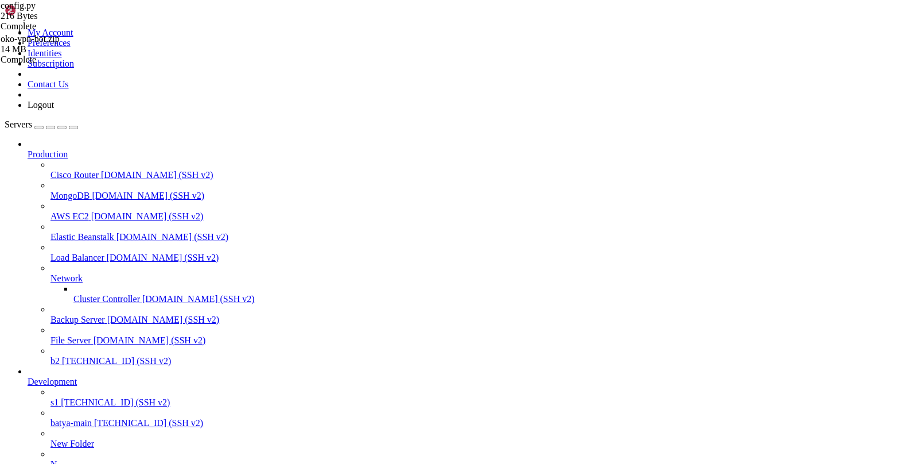
type input "/var/service/oko-vpn-bot/bot"
drag, startPoint x: 347, startPoint y: 130, endPoint x: 240, endPoint y: 134, distance: 107.4
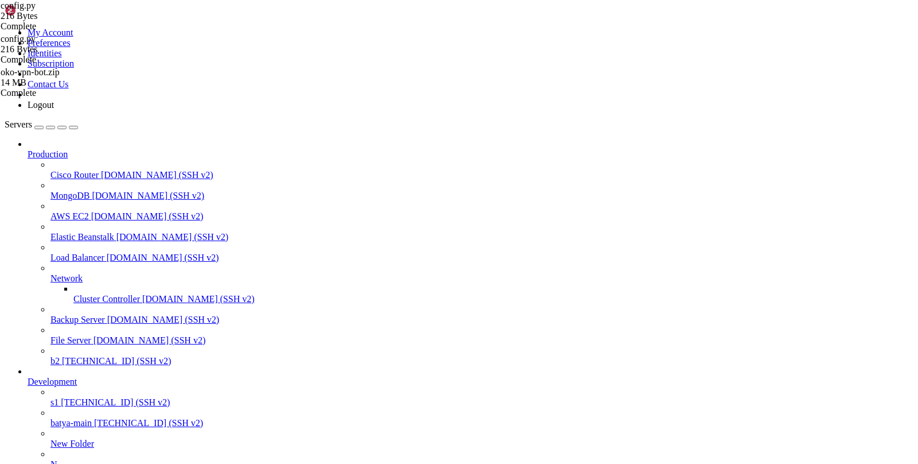
type textarea "API_BASE_URL = "http://144.31.1.231:8888/api/v1""
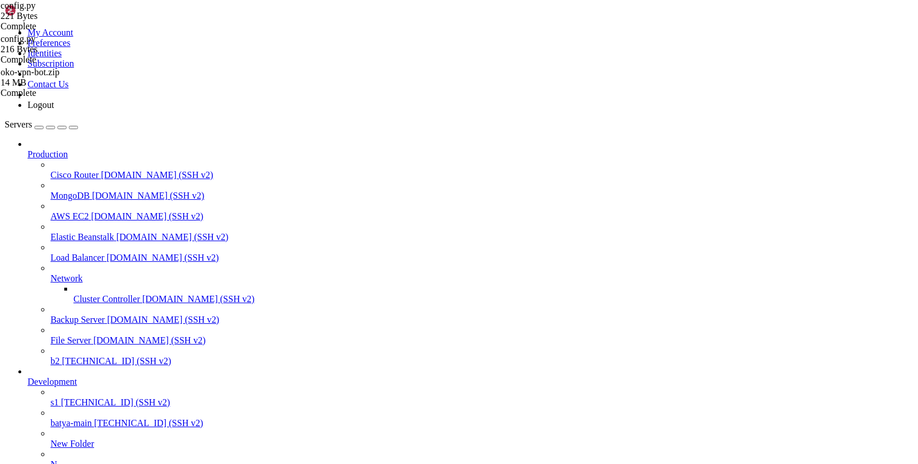
drag, startPoint x: 316, startPoint y: 778, endPoint x: 224, endPoint y: 779, distance: 92.4
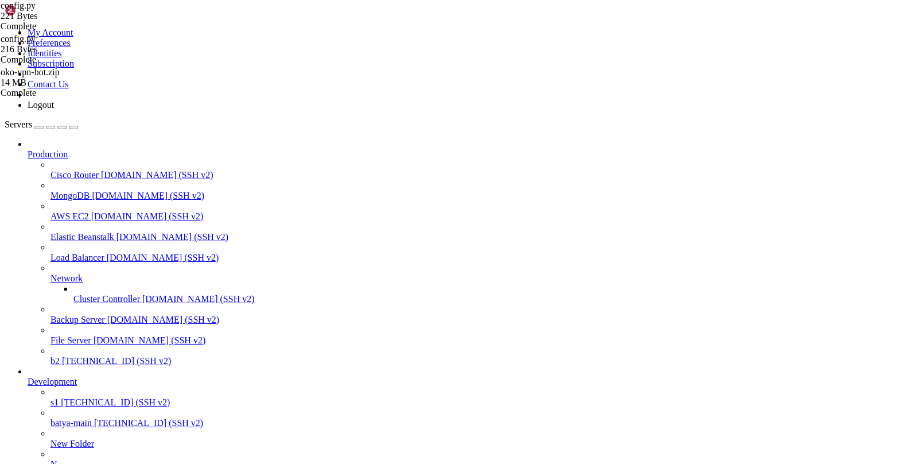
type input "/var/service/oko-vpn-bot"
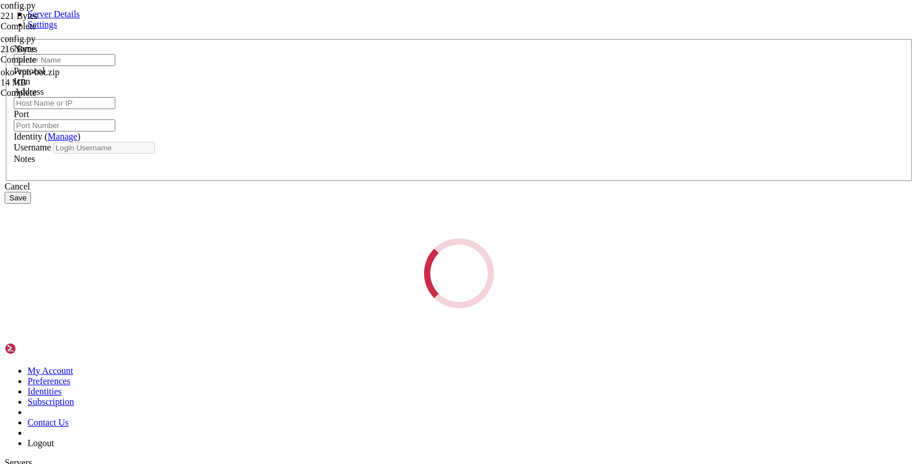
type input "s1"
type input "[TECHNICAL_ID]"
type input "22"
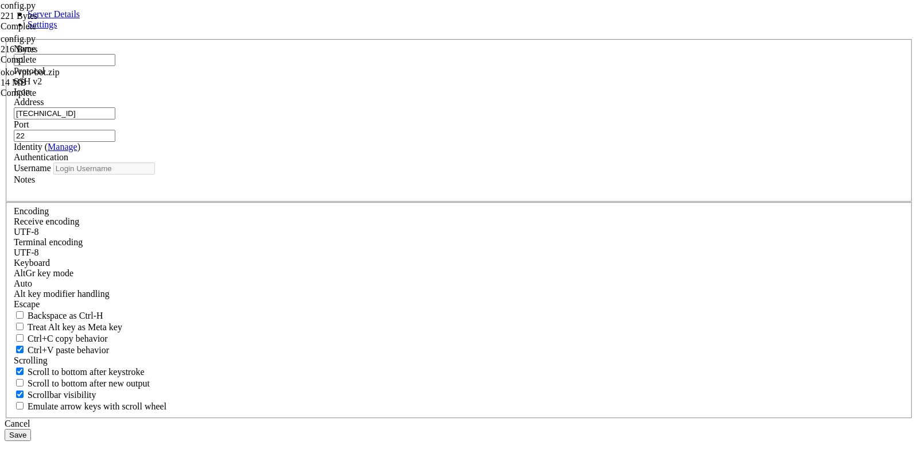
type input "root"
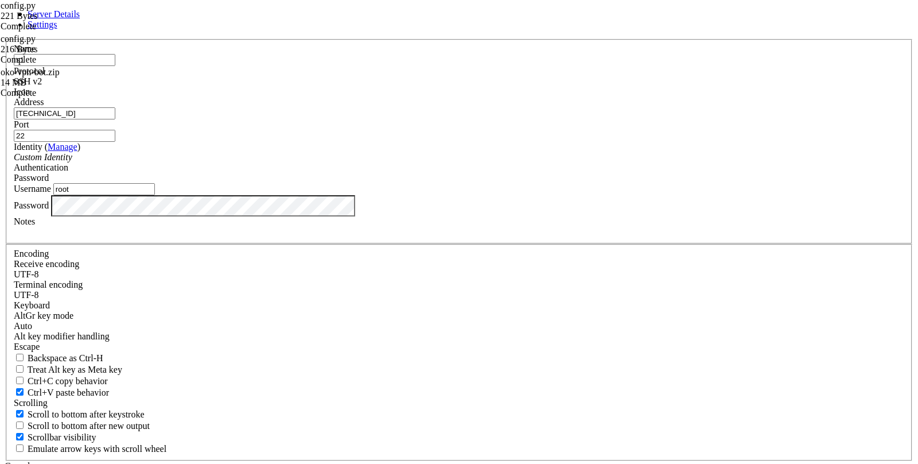
click at [115, 119] on input "[TECHNICAL_ID]" at bounding box center [65, 113] width 102 height 12
click at [248, 339] on div "Server Details Settings Name s1 Protocol SSH v2 Icon" at bounding box center [459, 246] width 909 height 474
click at [505, 461] on div "Cancel" at bounding box center [459, 466] width 909 height 10
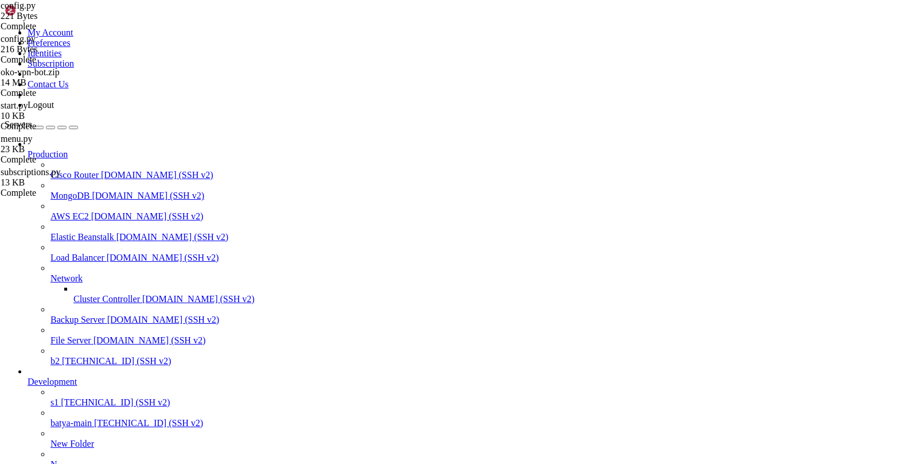
type input "/var/service/oko-vpn-bot/bot/middlewares"
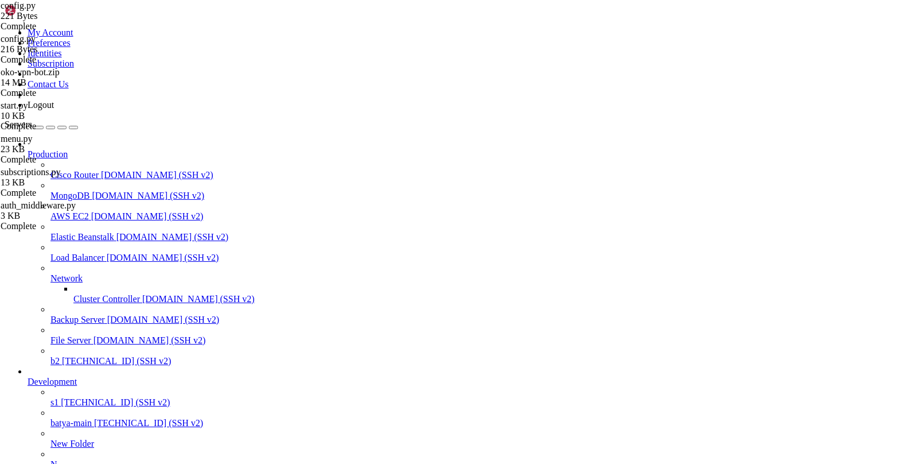
scroll to position [34670, 0]
